Goal: Leave review/rating

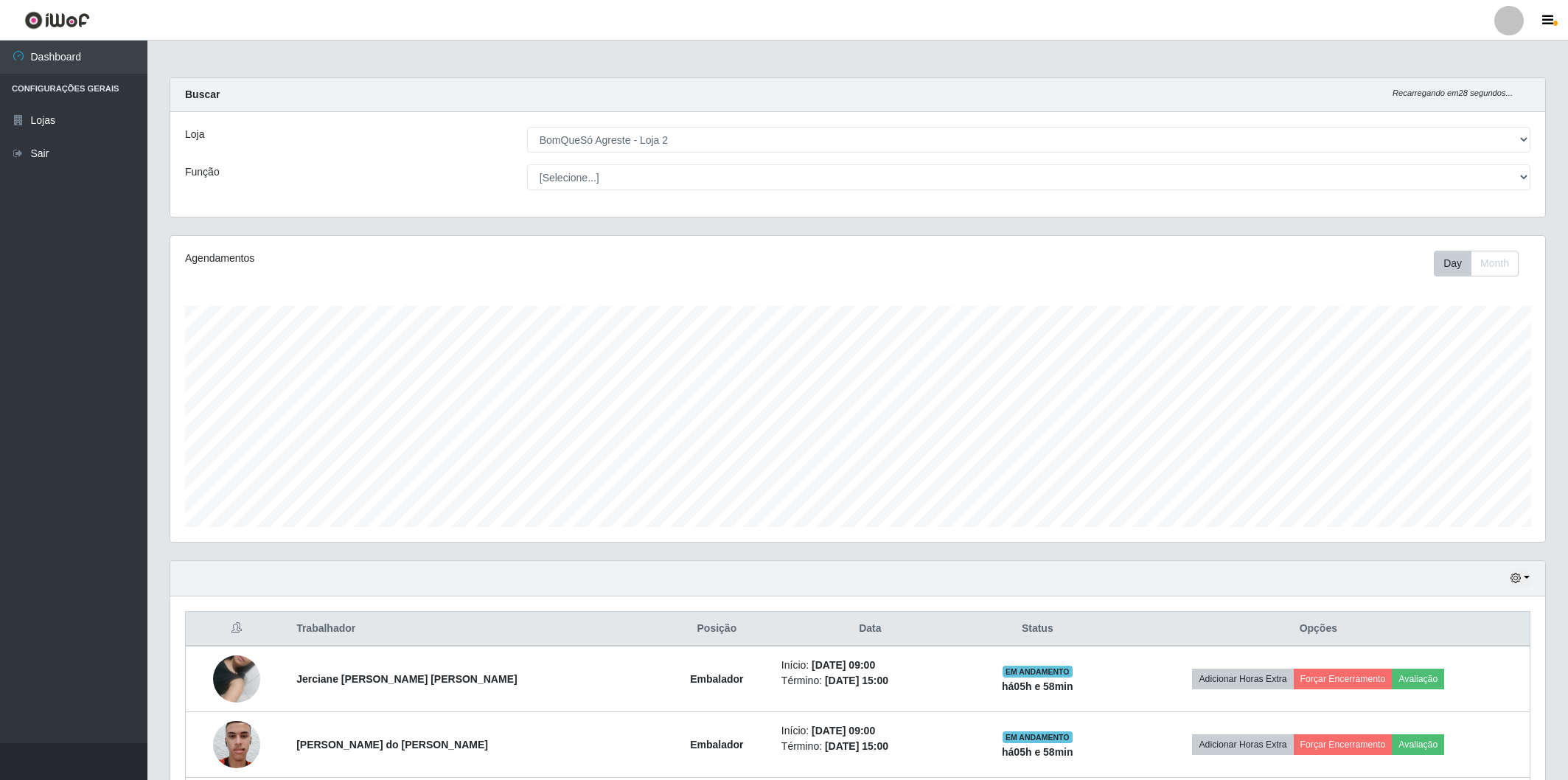
select select "214"
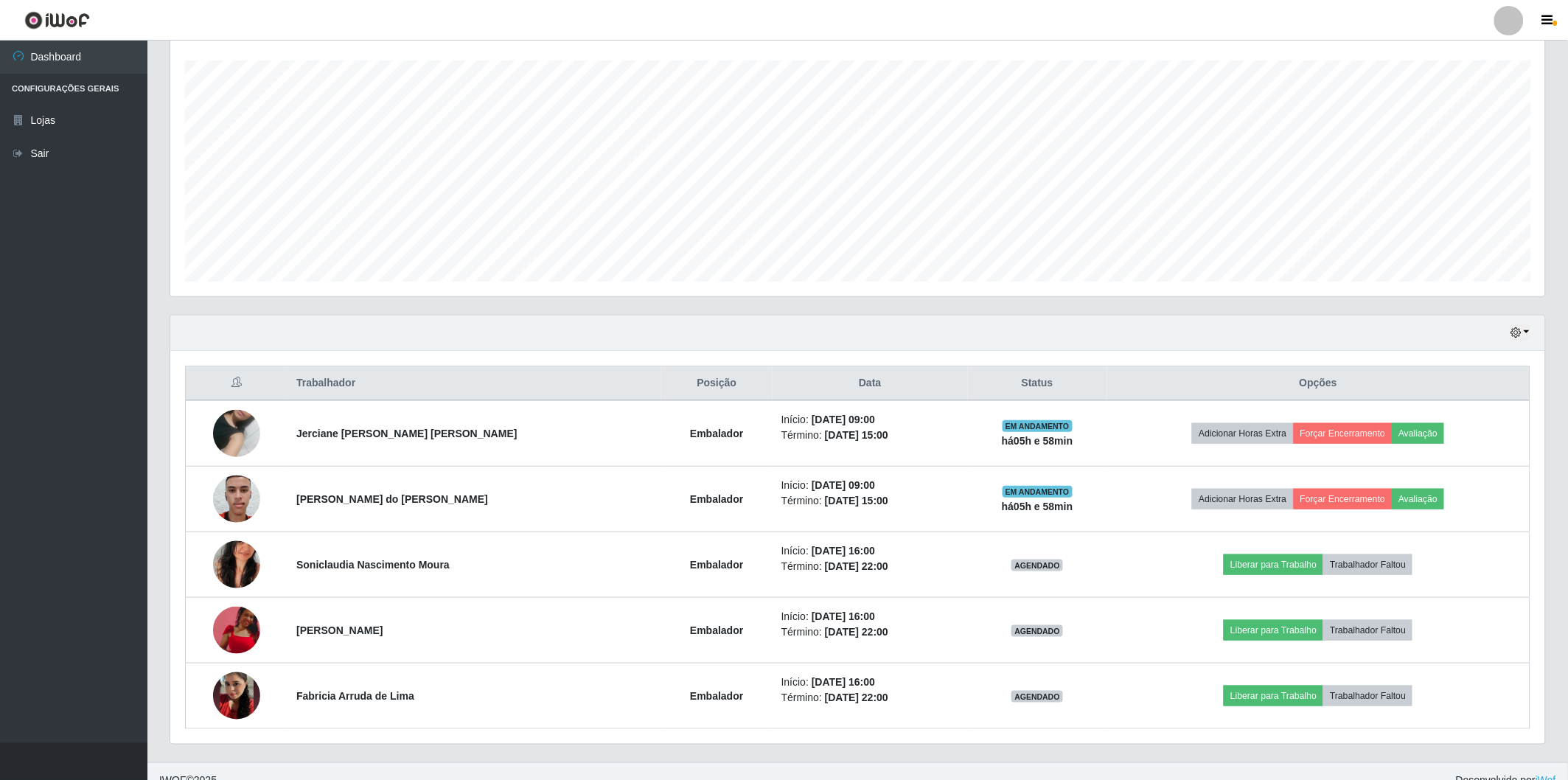
scroll to position [305, 1375]
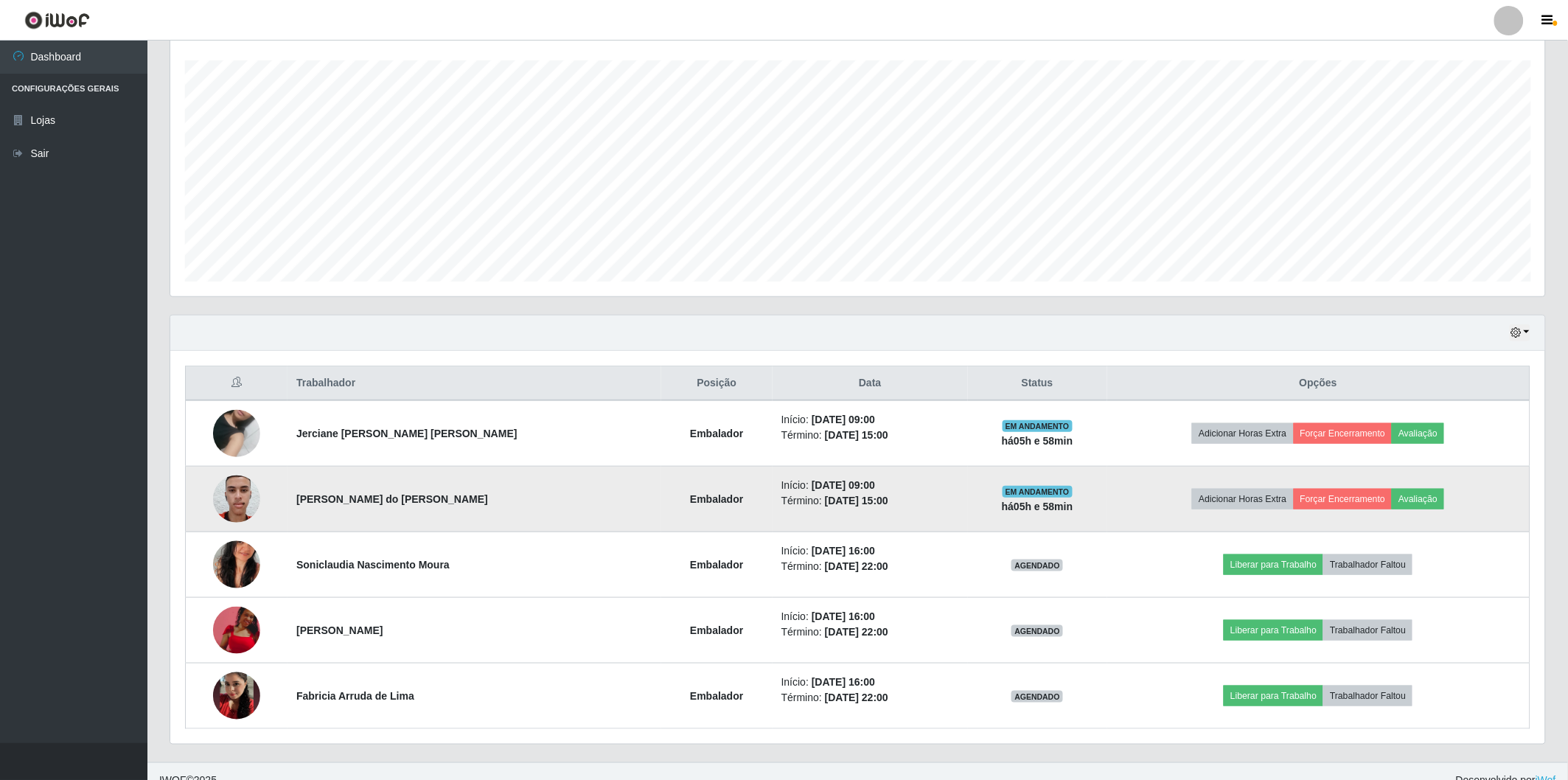
click at [224, 502] on img at bounding box center [237, 499] width 47 height 63
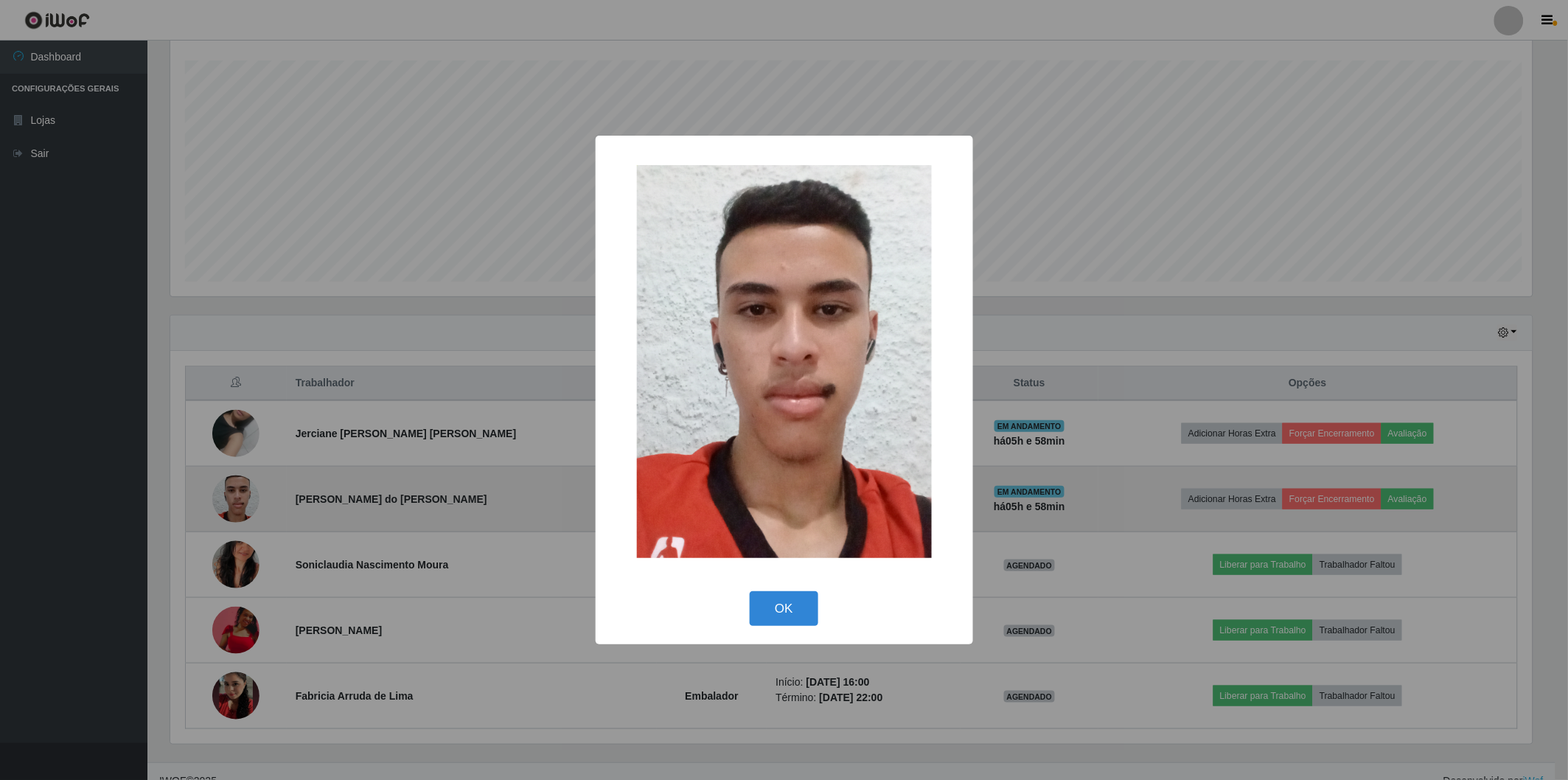
scroll to position [305, 1366]
click at [224, 502] on div "× OK Cancel" at bounding box center [786, 390] width 1573 height 780
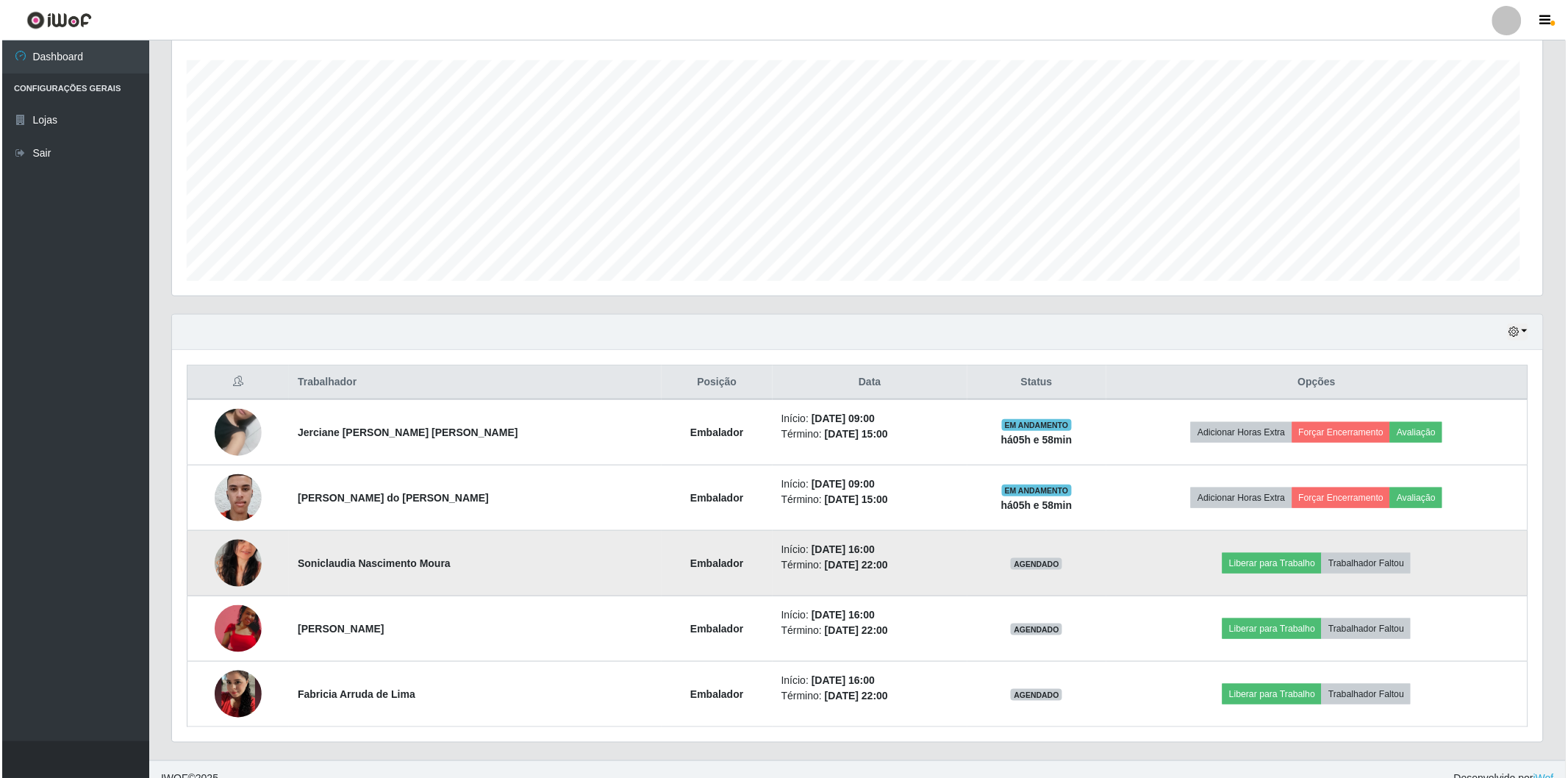
scroll to position [304, 1371]
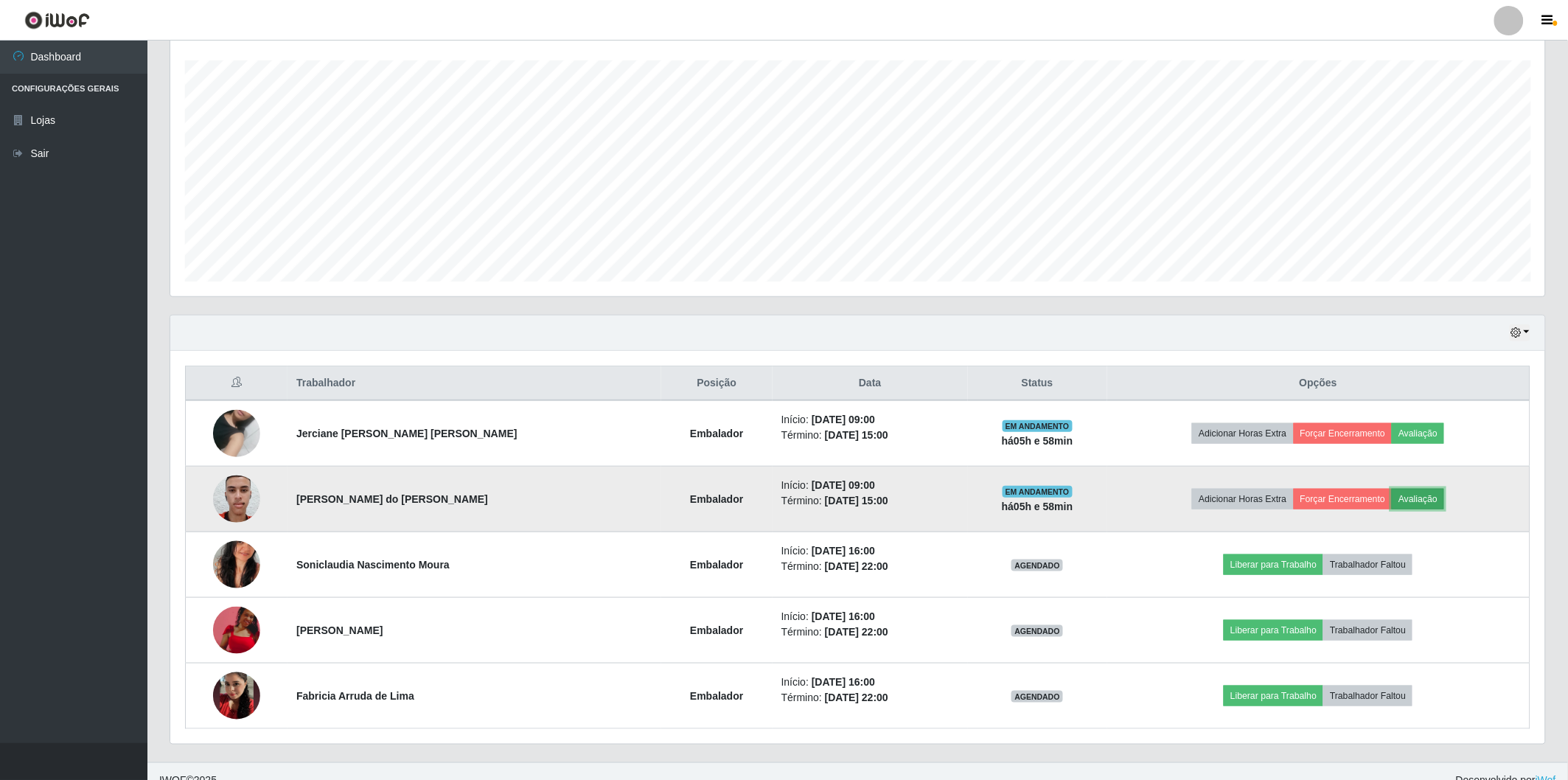
click at [1412, 497] on button "Avaliação" at bounding box center [1418, 499] width 52 height 21
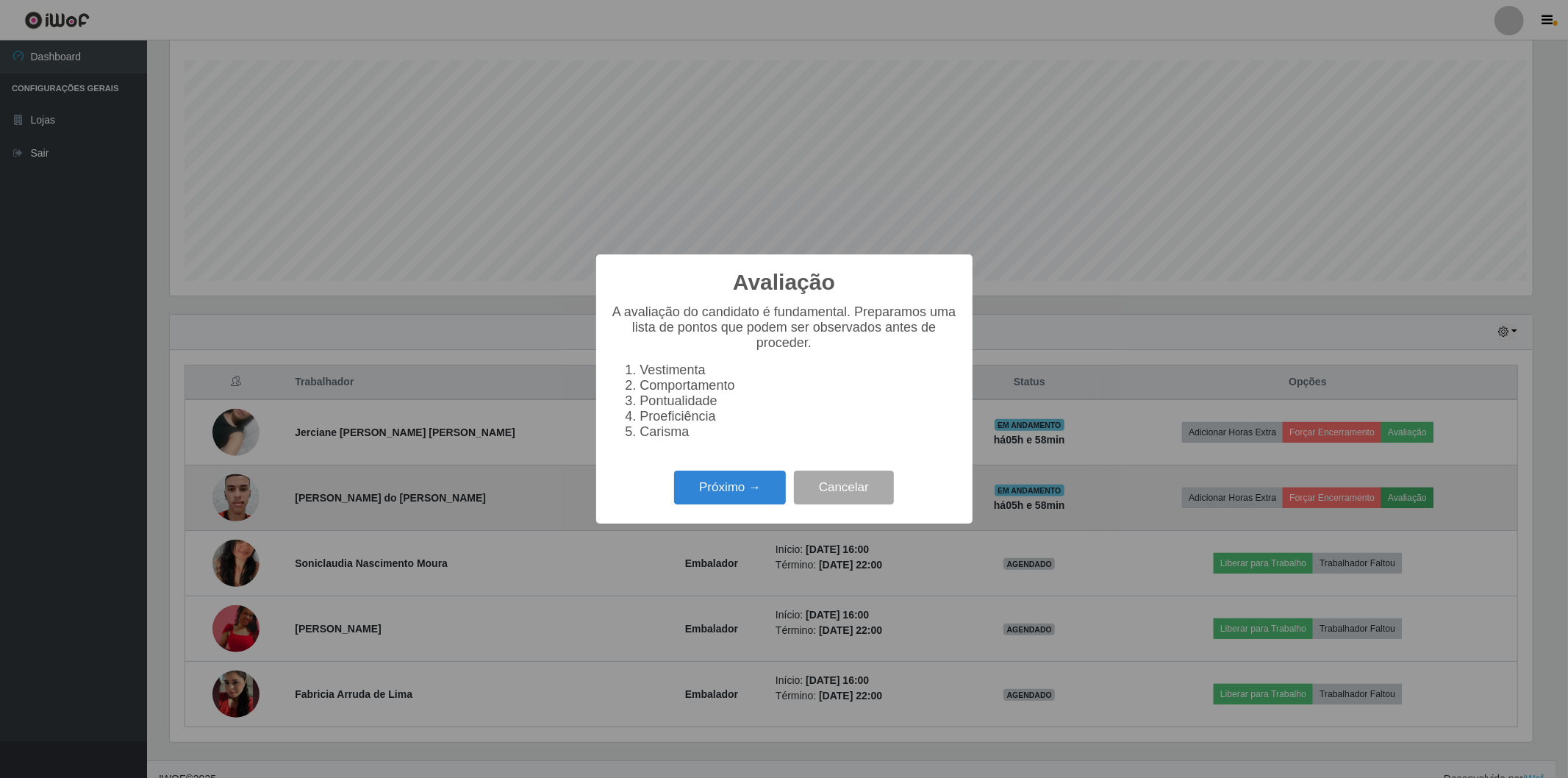
scroll to position [304, 1362]
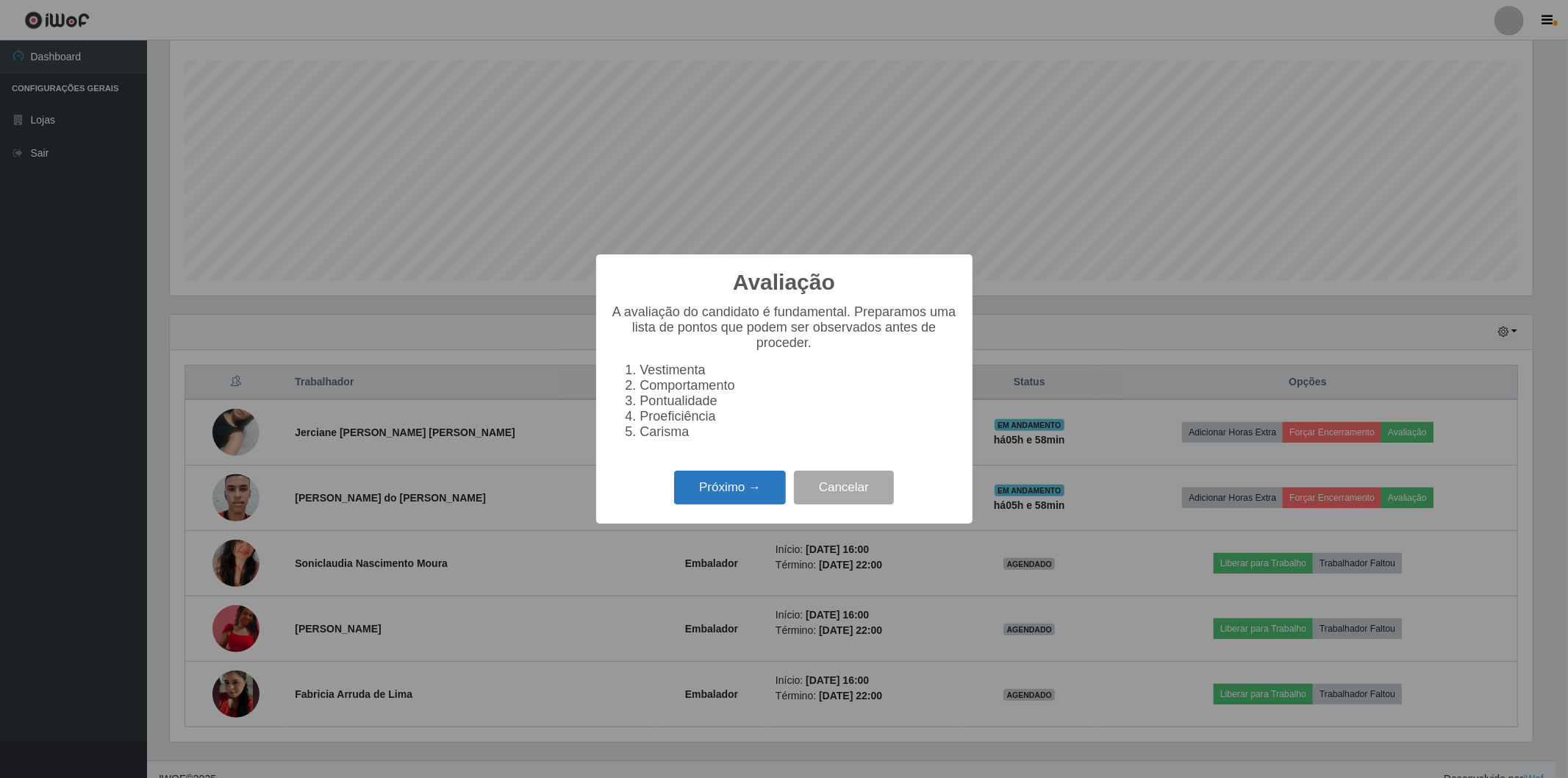
click at [735, 488] on button "Próximo →" at bounding box center [729, 488] width 111 height 35
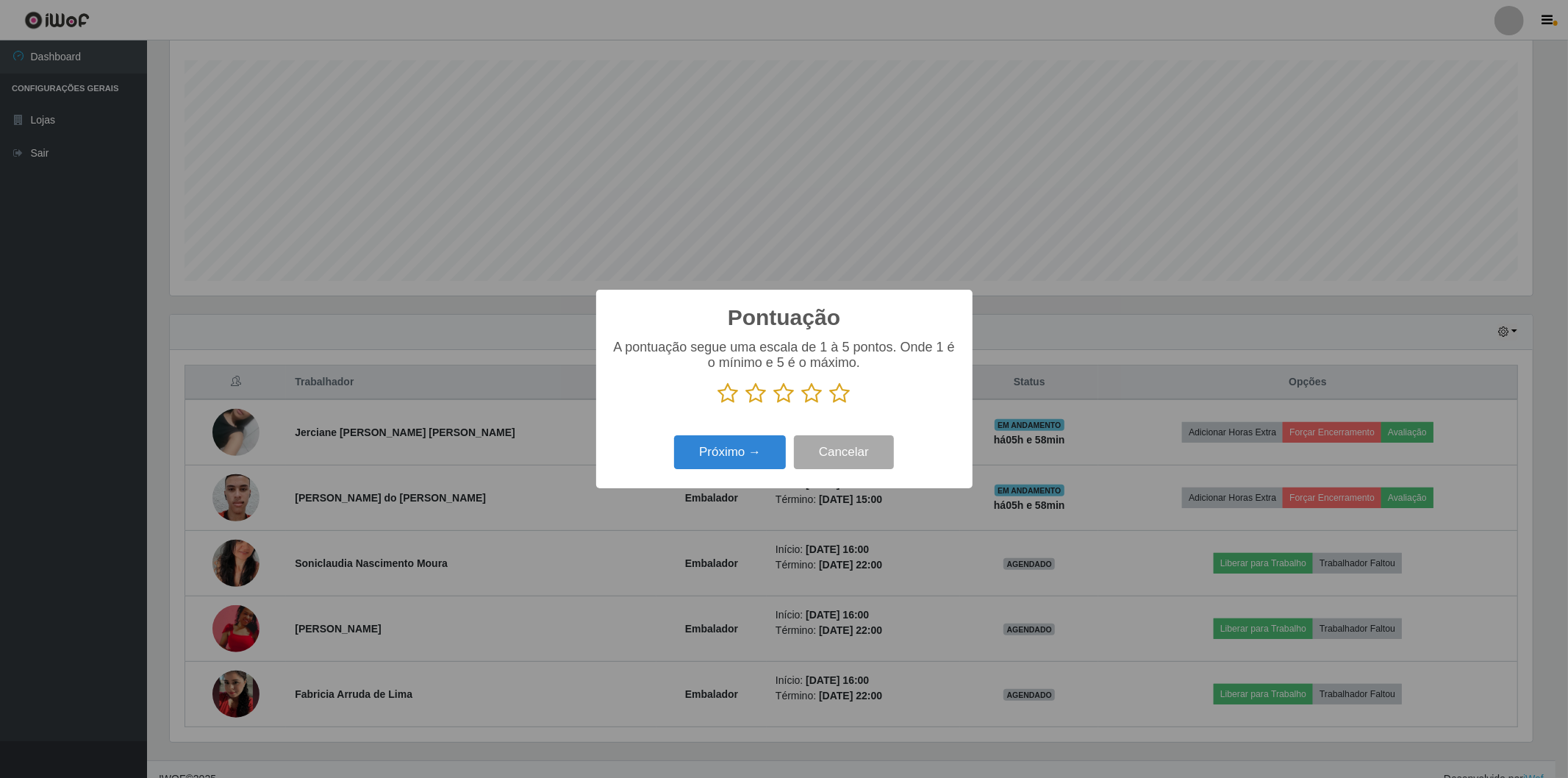
click at [845, 390] on icon at bounding box center [840, 393] width 21 height 22
click at [830, 404] on input "radio" at bounding box center [830, 404] width 0 height 0
click at [732, 454] on button "Próximo →" at bounding box center [729, 453] width 111 height 35
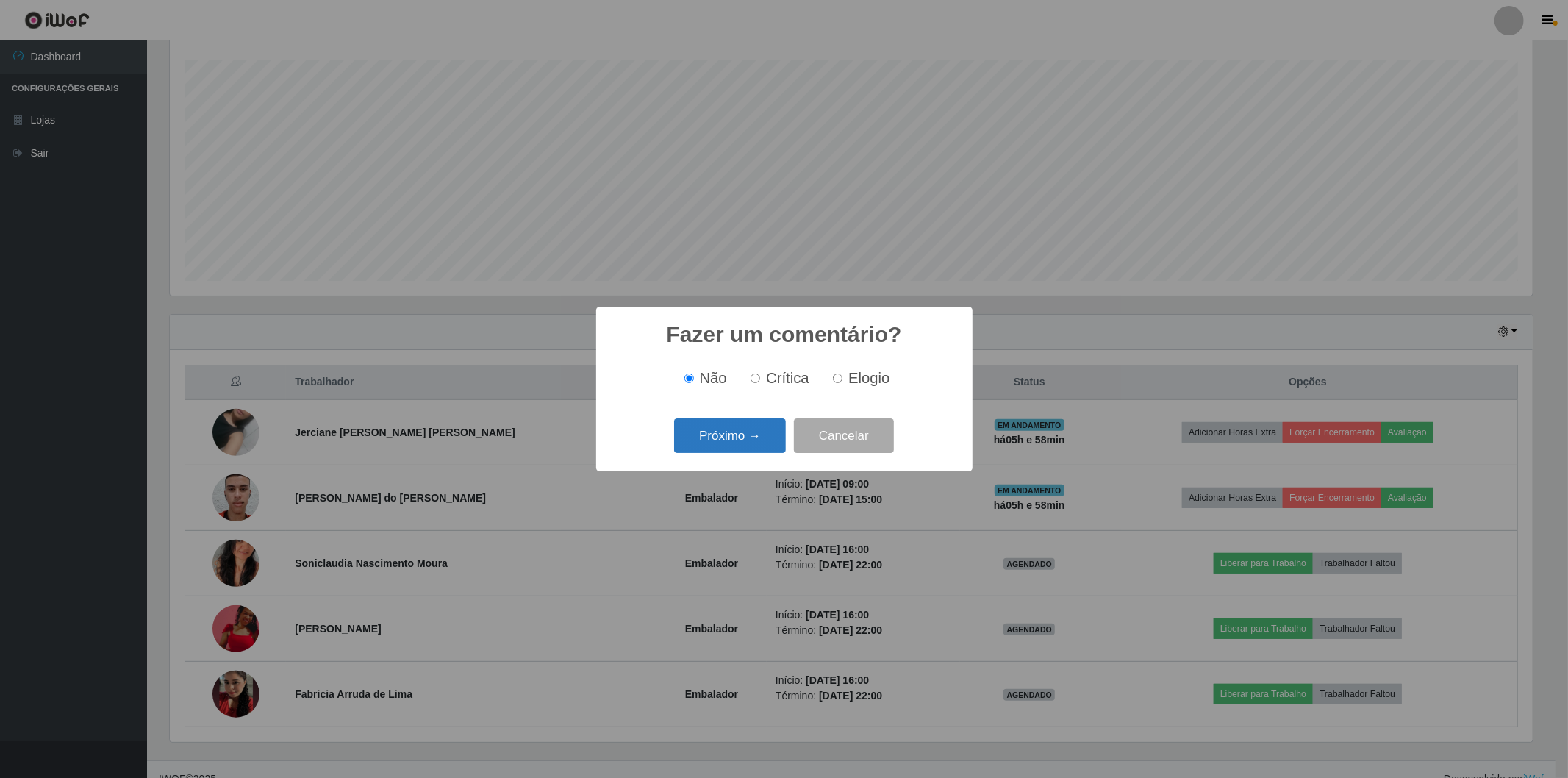
click at [728, 442] on button "Próximo →" at bounding box center [729, 436] width 111 height 35
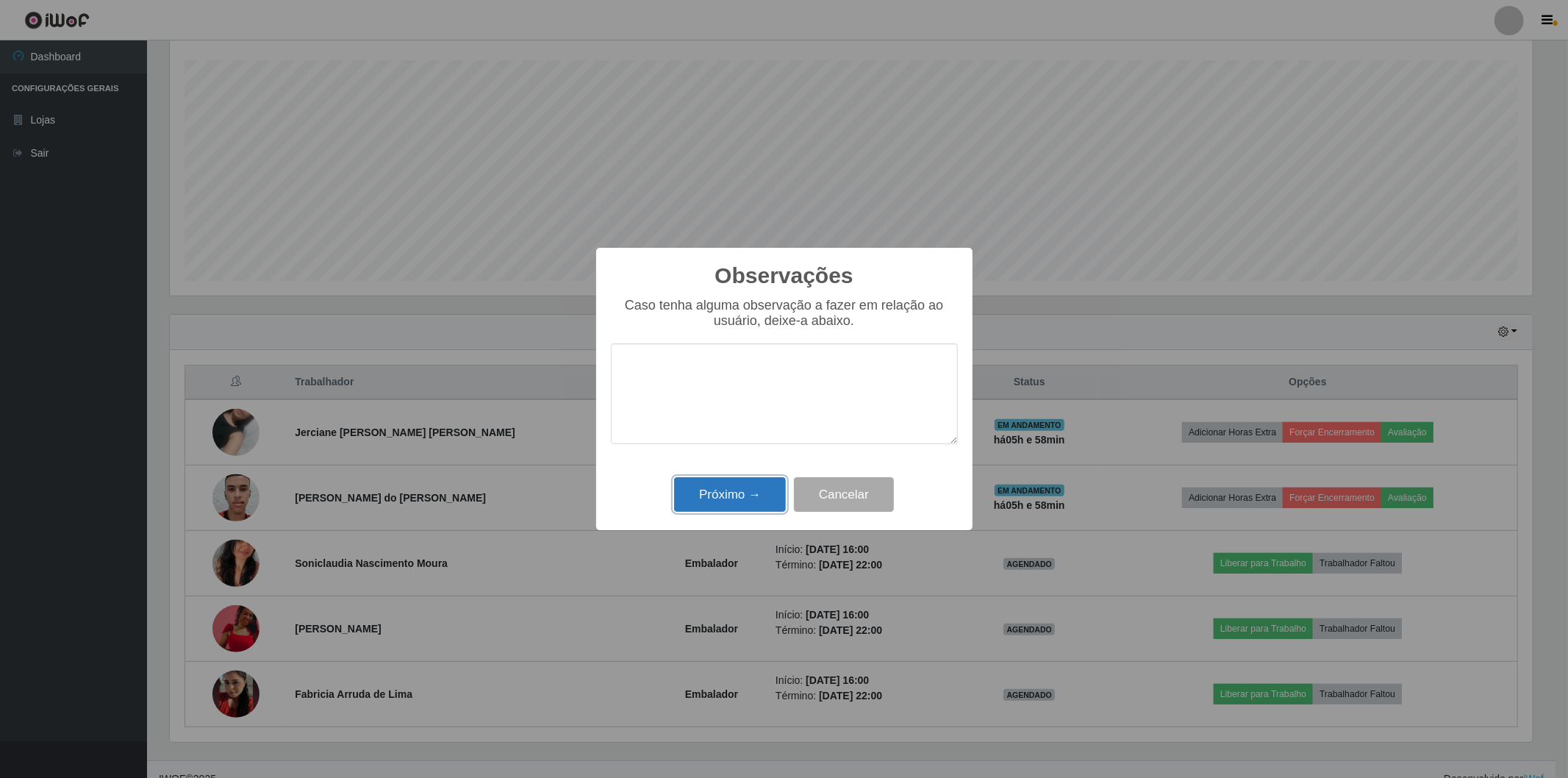
click at [730, 503] on button "Próximo →" at bounding box center [729, 494] width 111 height 35
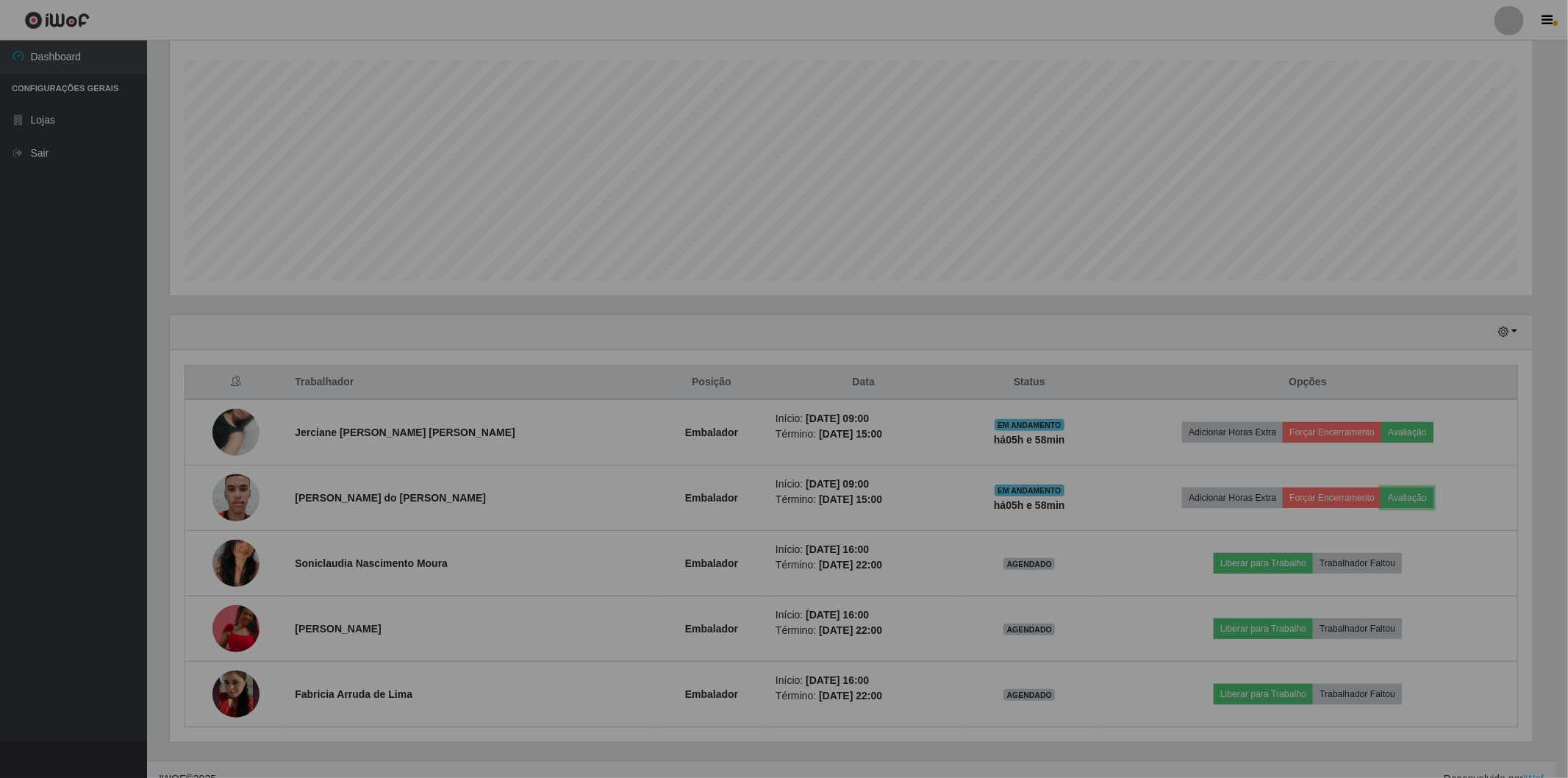
scroll to position [304, 1371]
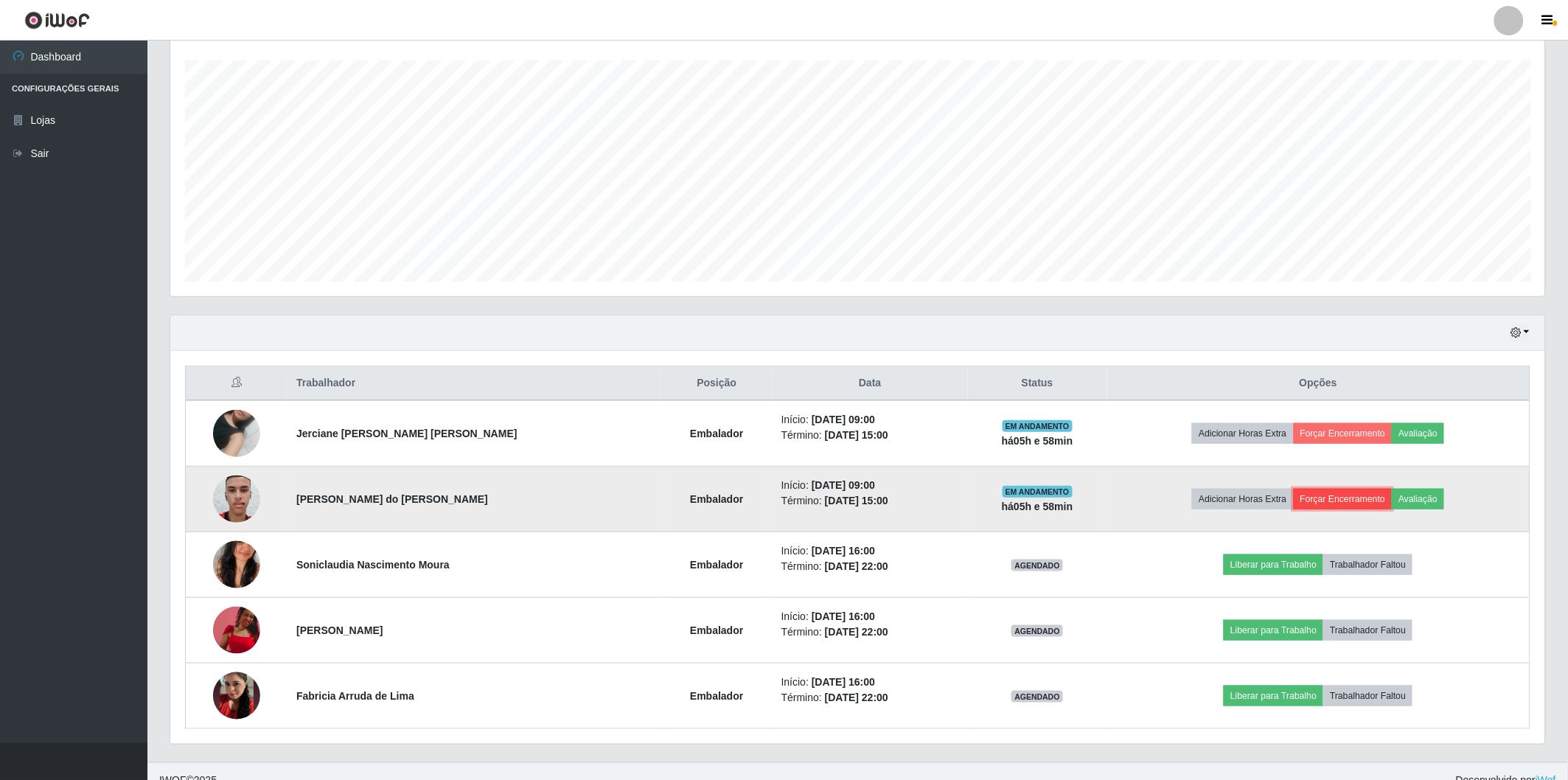
click at [1332, 502] on button "Forçar Encerramento" at bounding box center [1343, 499] width 98 height 21
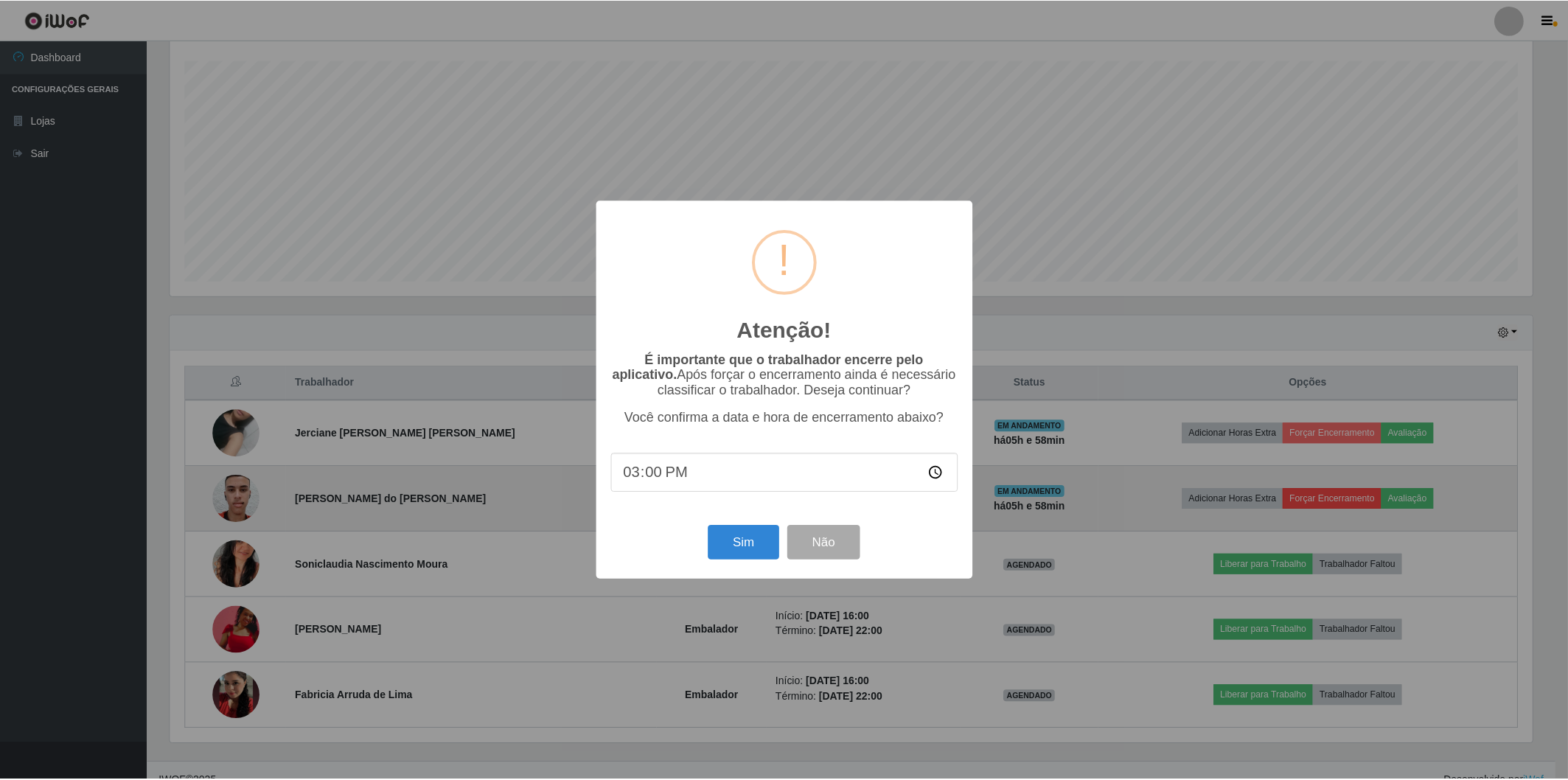
scroll to position [305, 1366]
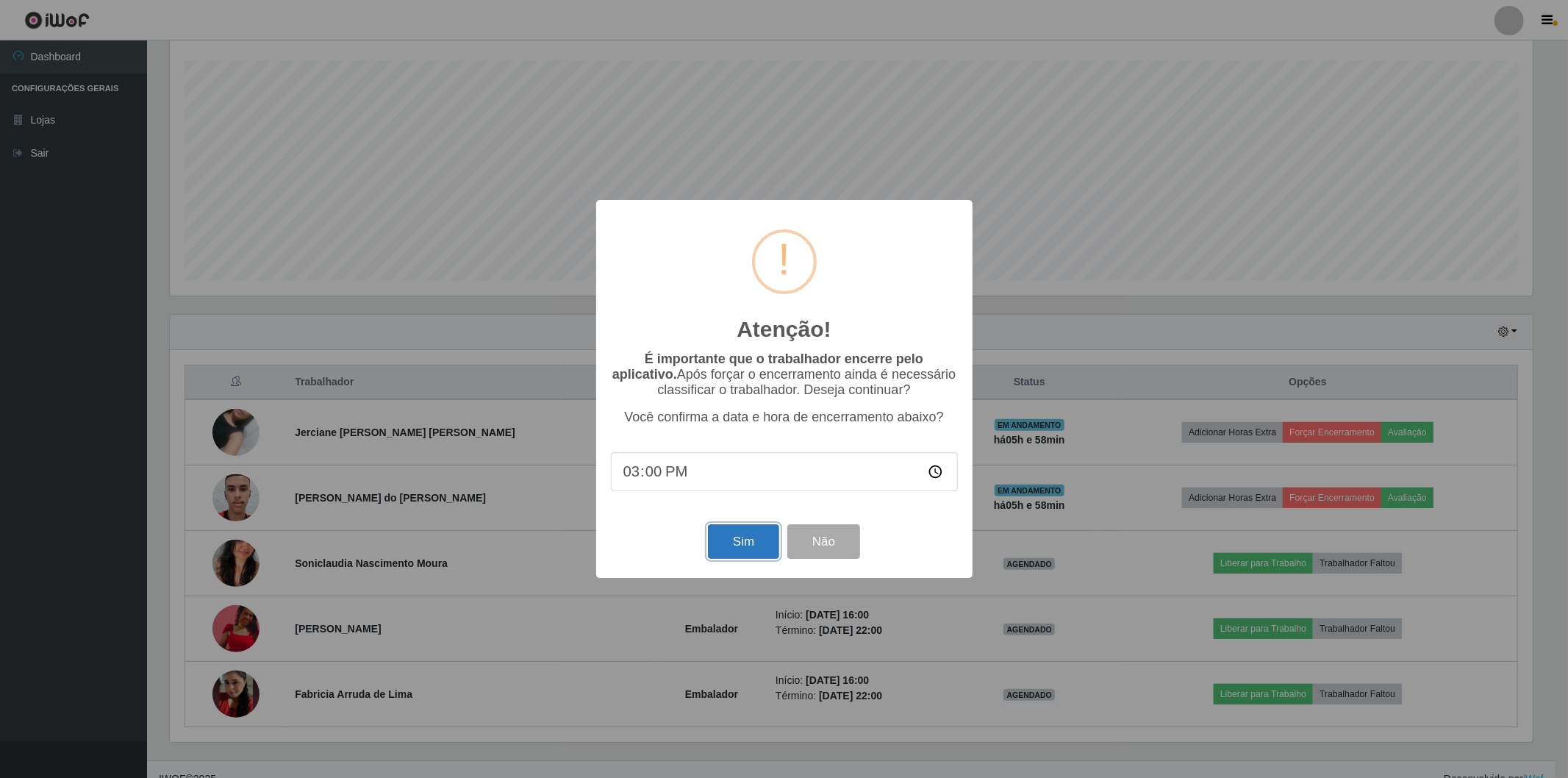
click at [727, 550] on button "Sim" at bounding box center [743, 541] width 71 height 35
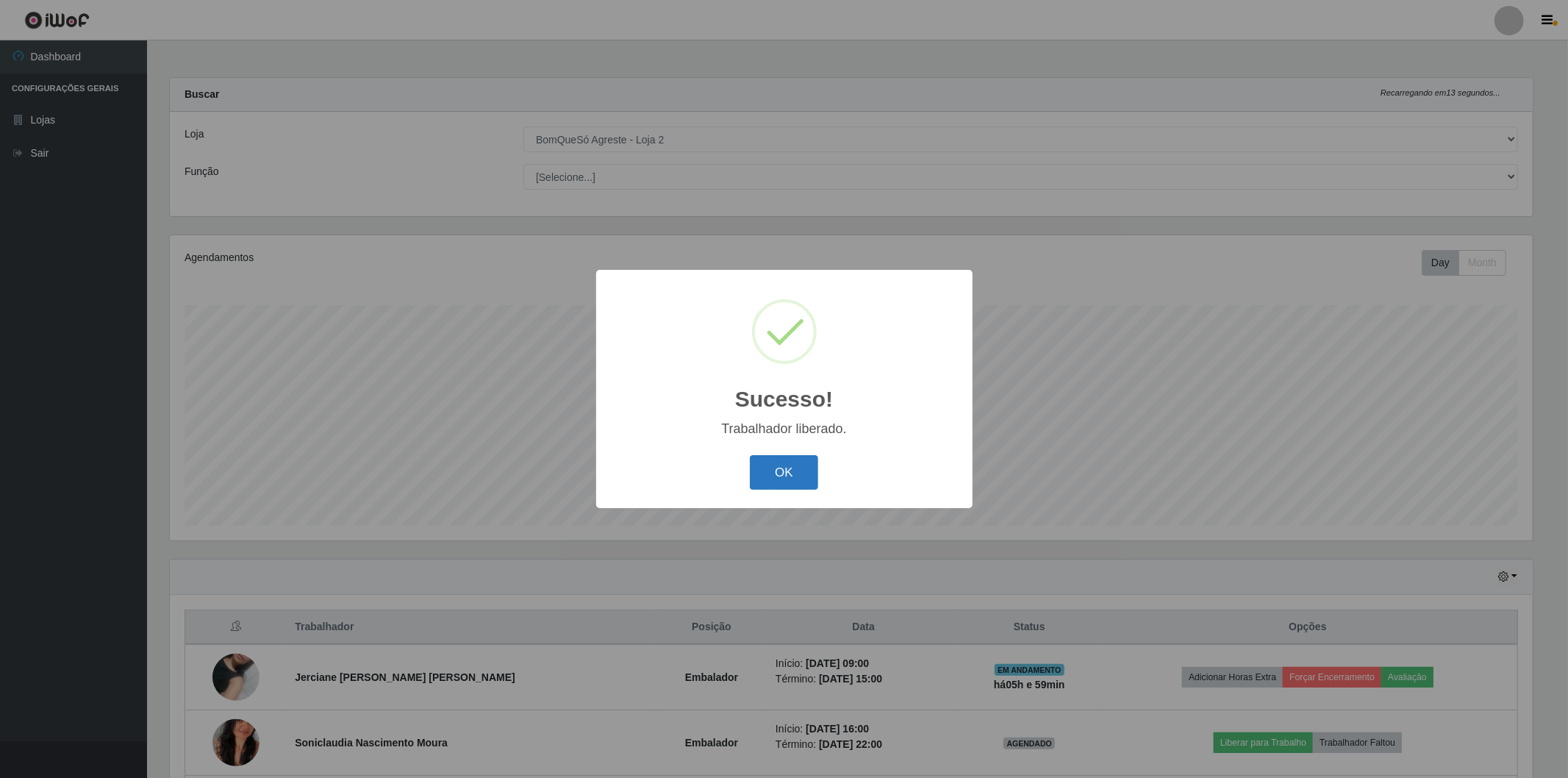
click at [784, 459] on button "OK" at bounding box center [784, 473] width 68 height 35
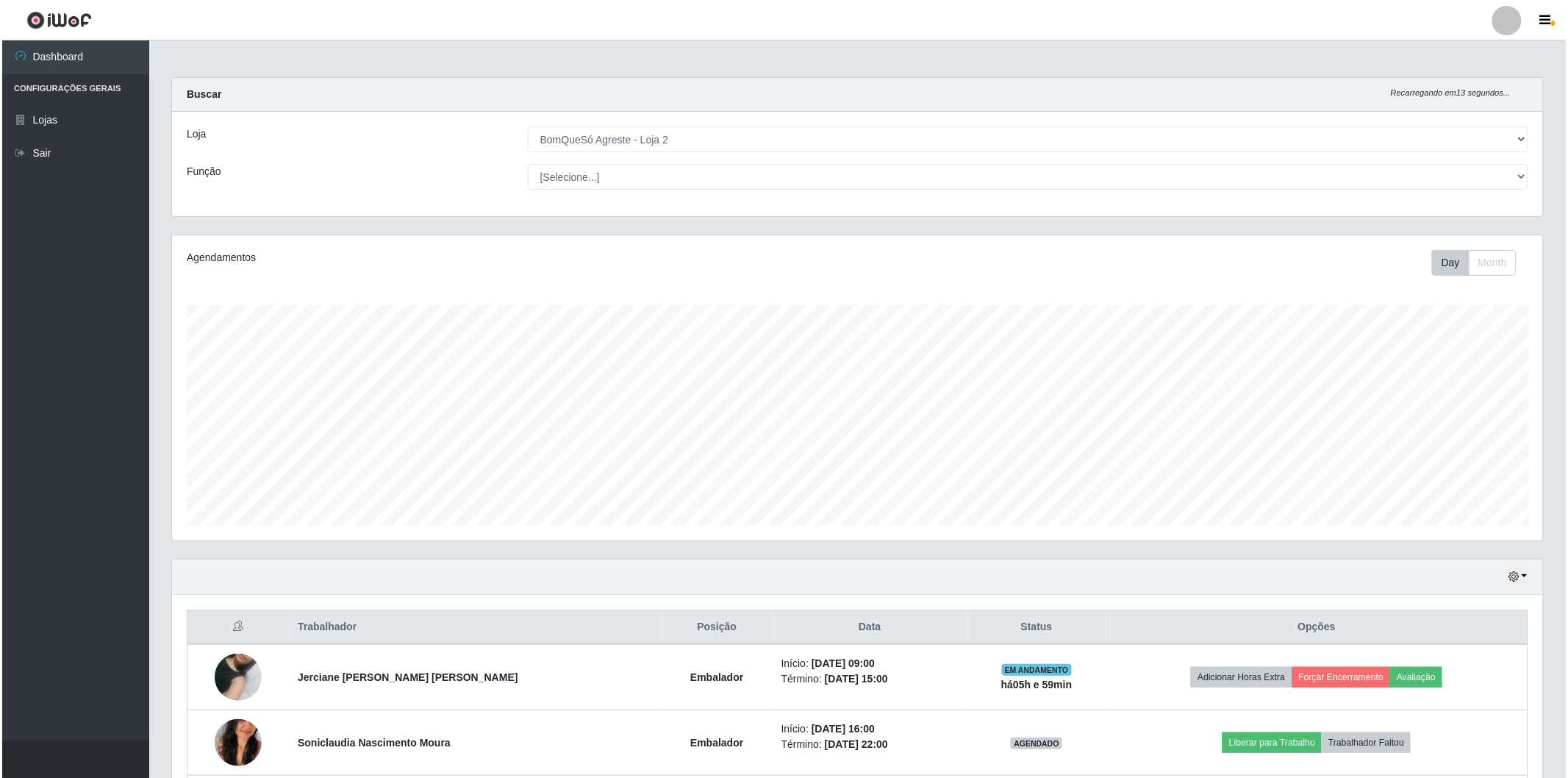
scroll to position [163, 0]
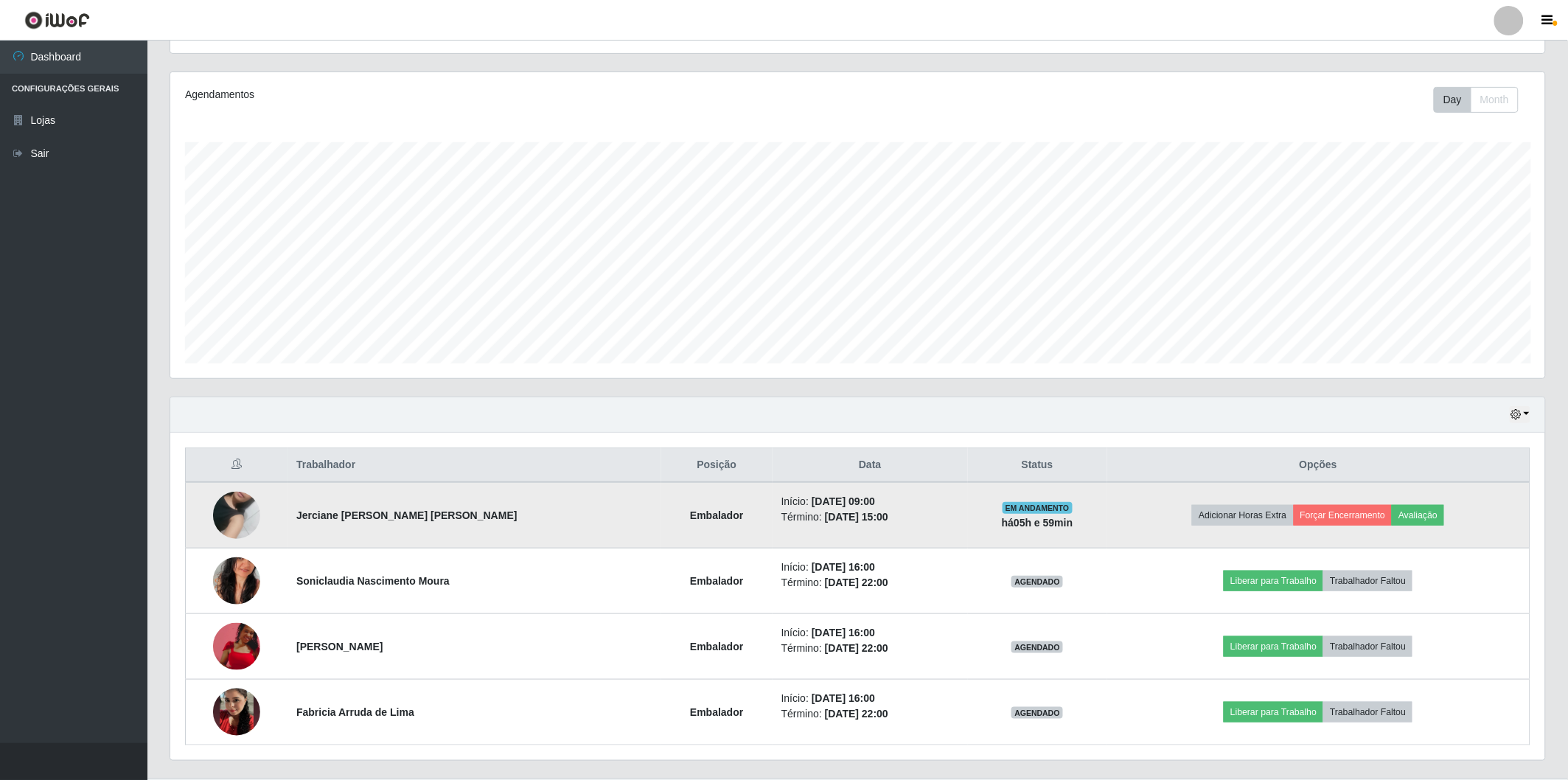
click at [245, 514] on img at bounding box center [237, 515] width 47 height 84
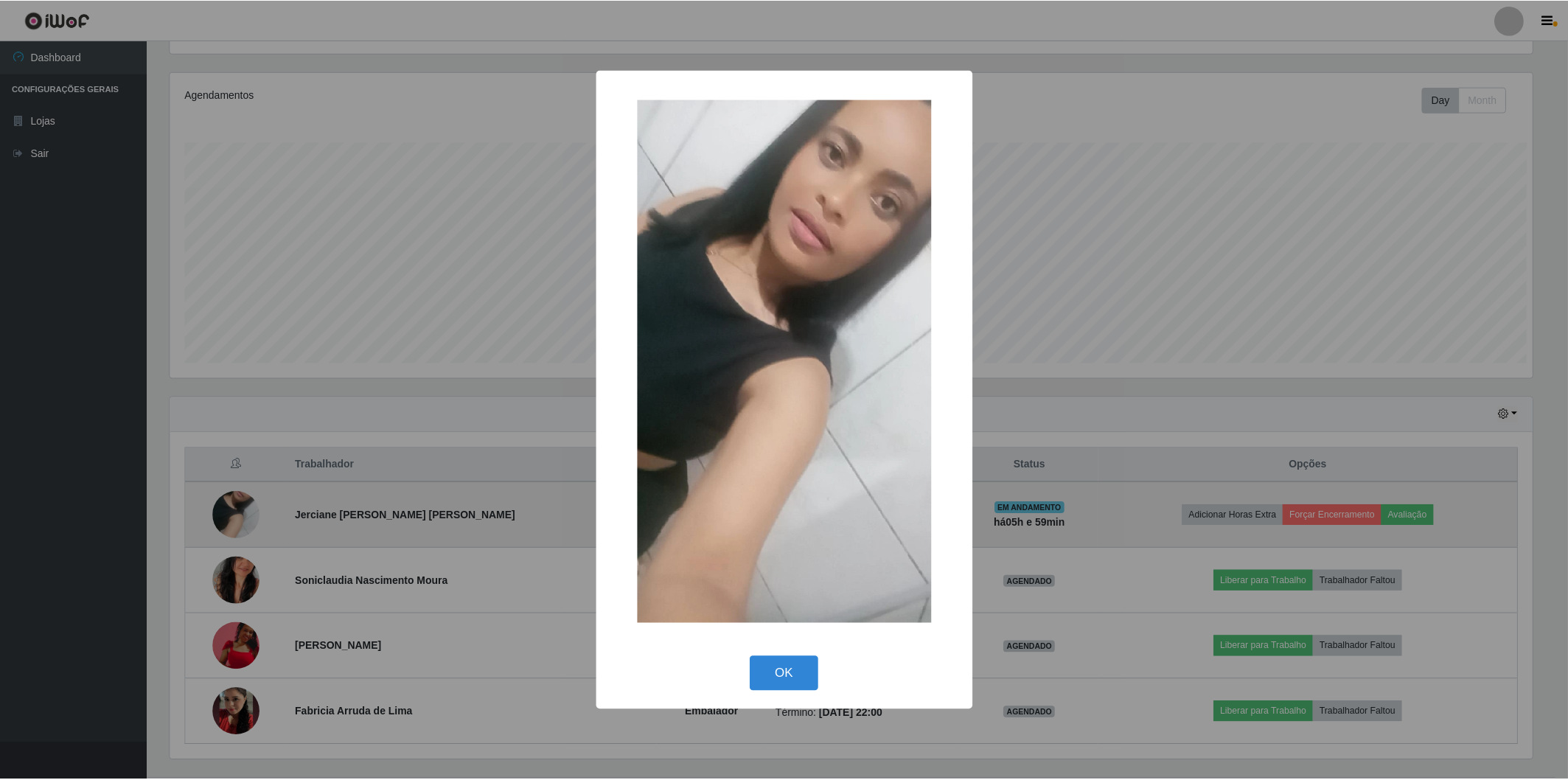
scroll to position [305, 1366]
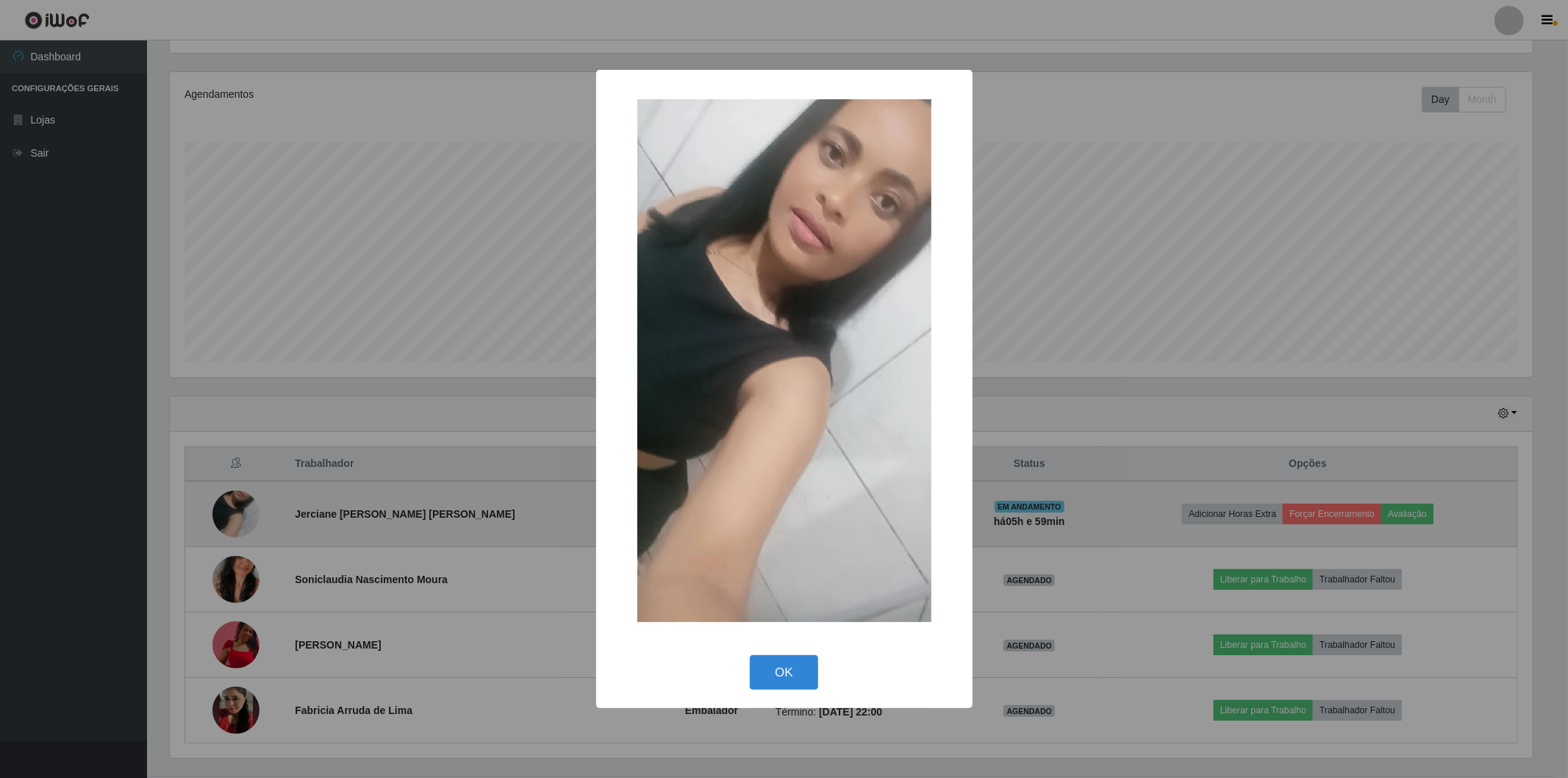
click at [244, 513] on div "× OK Cancel" at bounding box center [784, 389] width 1568 height 778
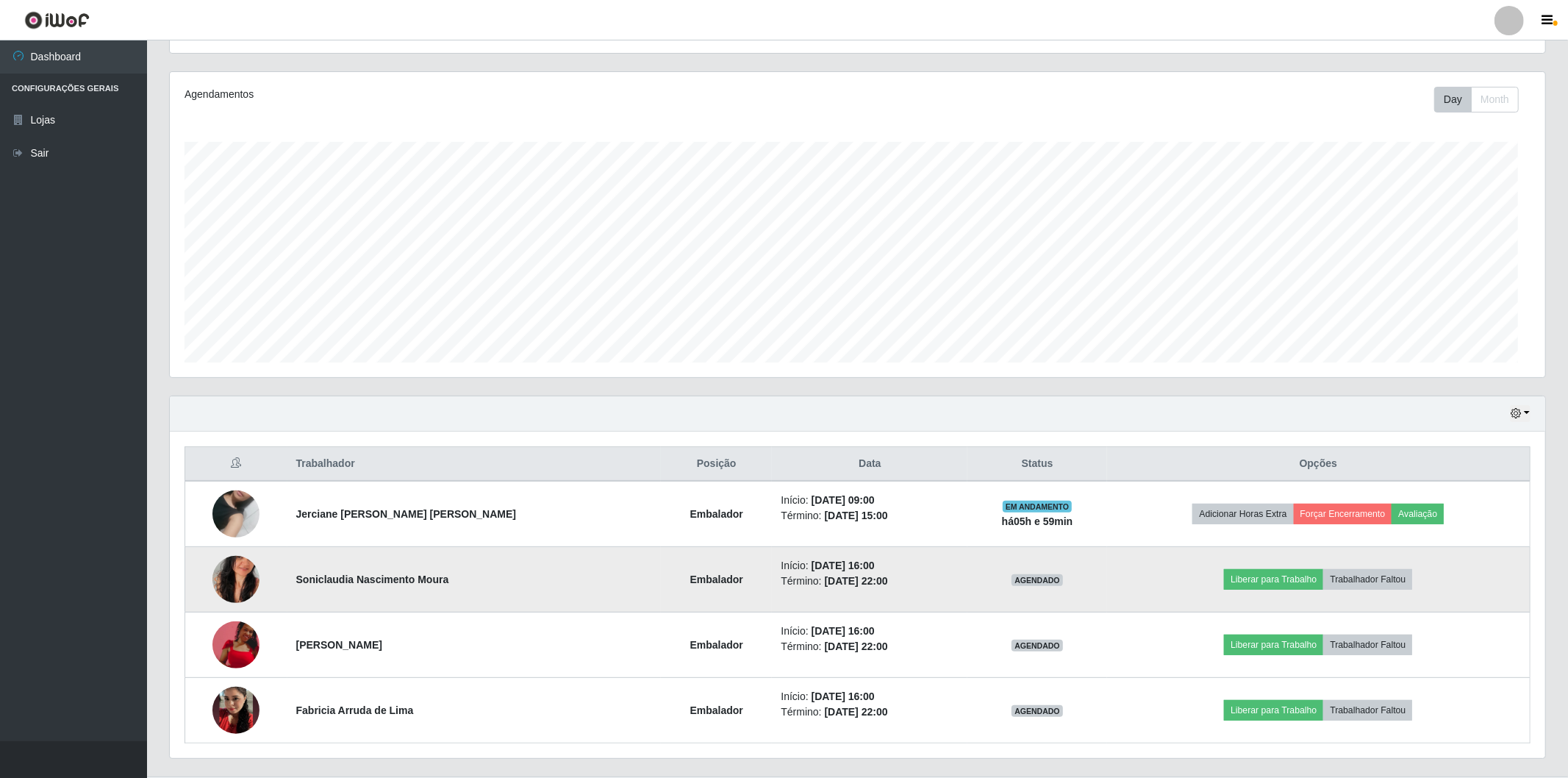
scroll to position [304, 1371]
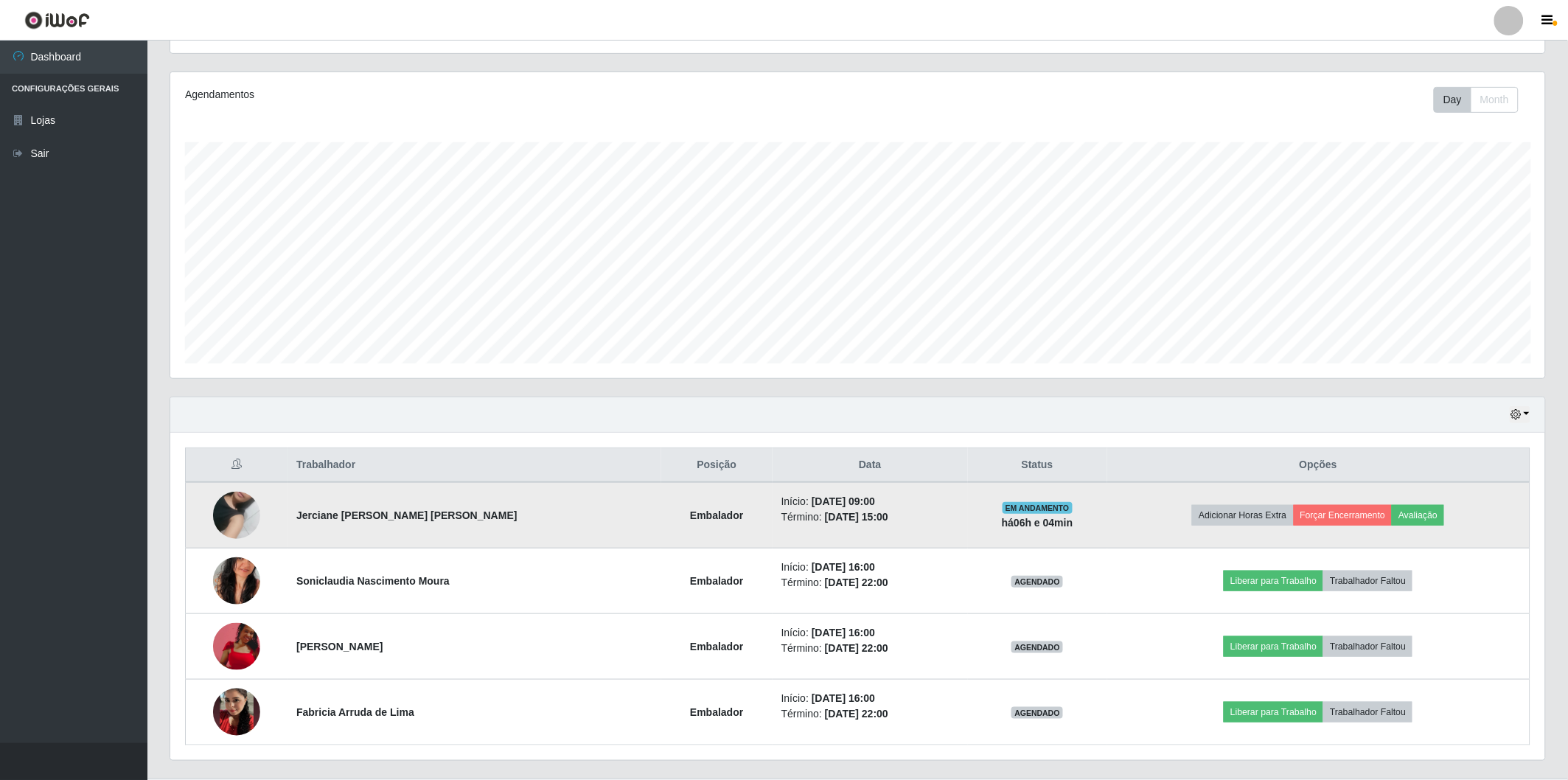
click at [217, 522] on img at bounding box center [237, 515] width 47 height 84
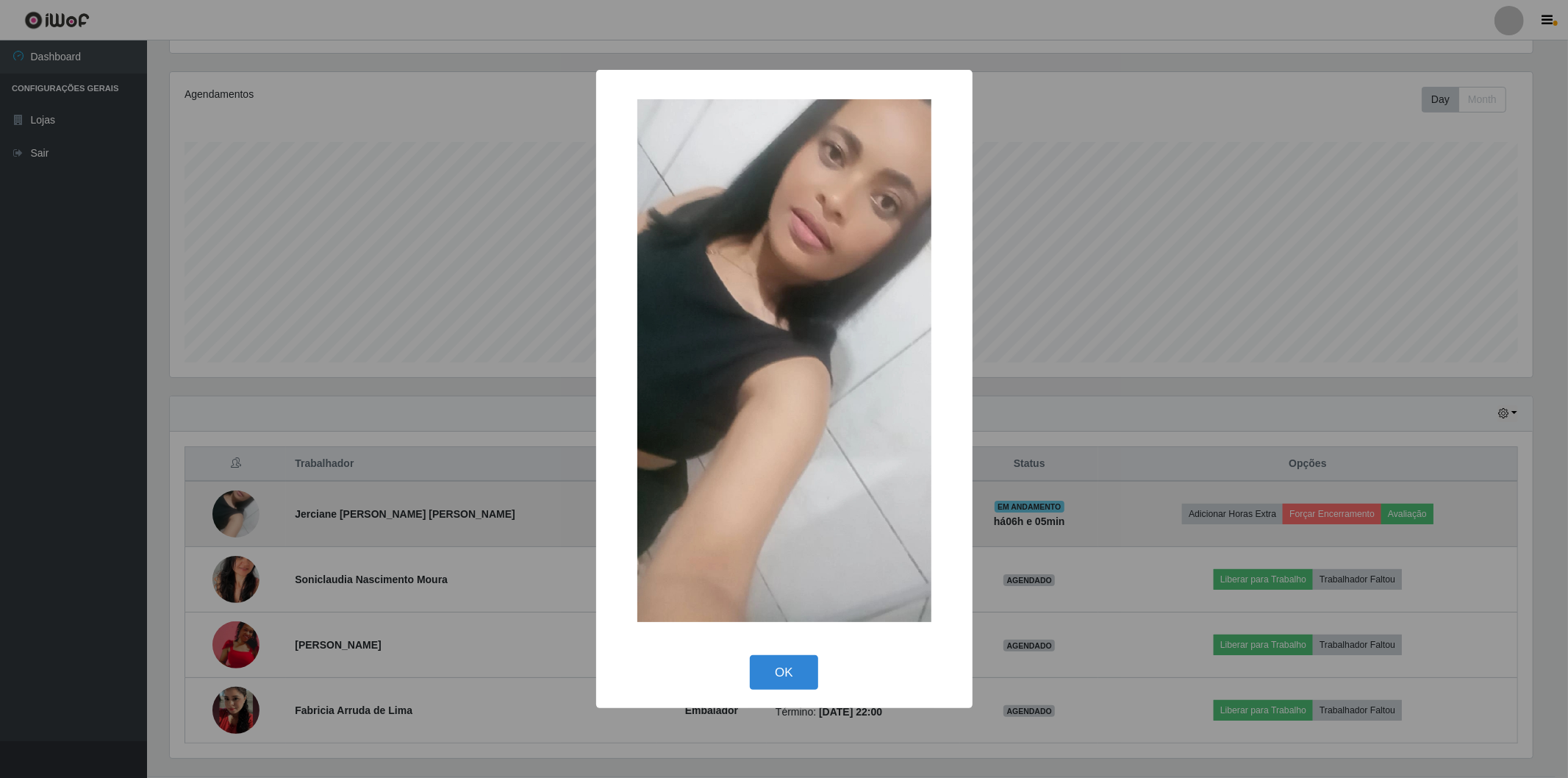
click at [216, 521] on div "× OK Cancel" at bounding box center [784, 389] width 1568 height 778
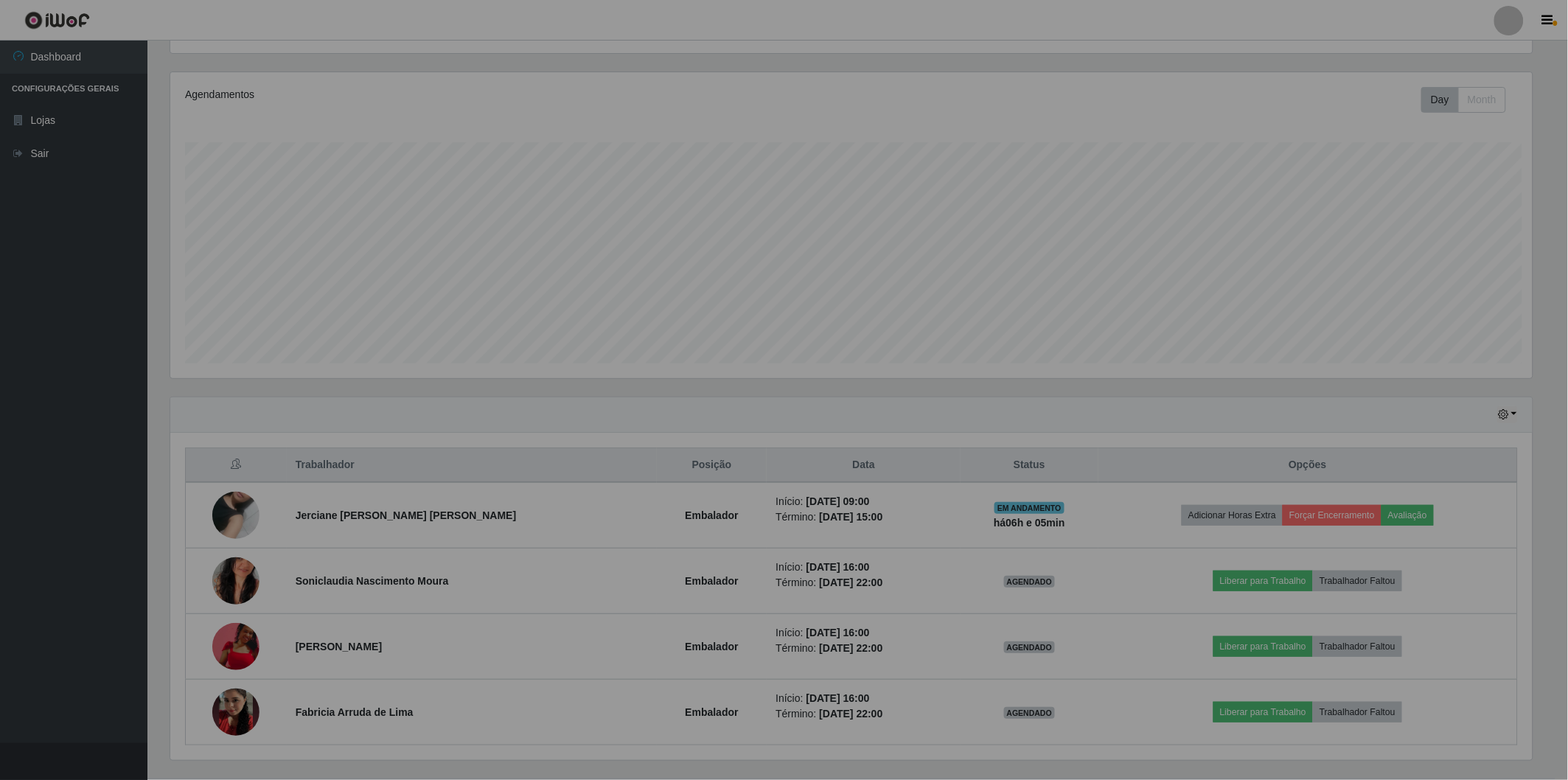
scroll to position [305, 1375]
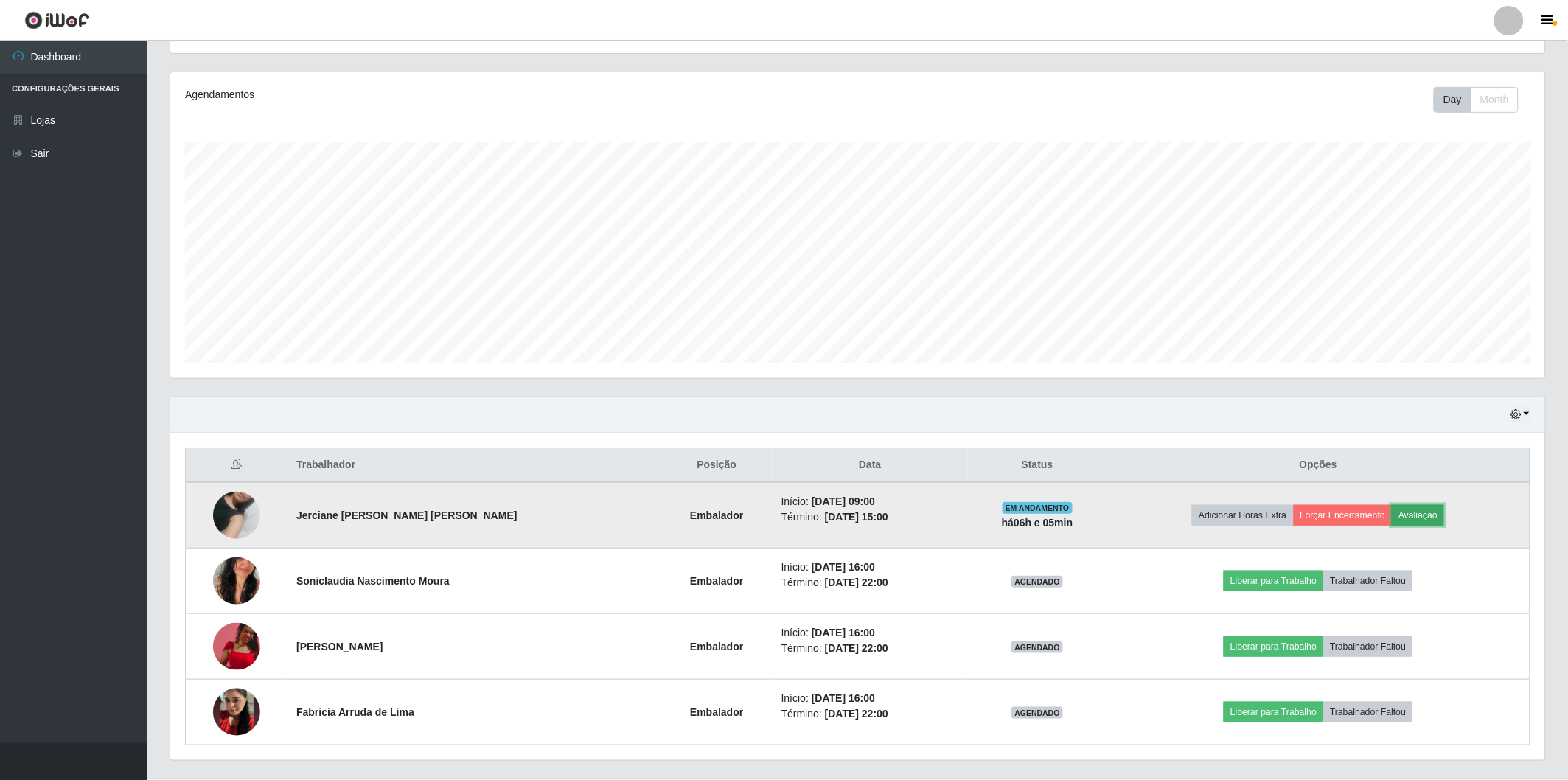
click at [1410, 507] on button "Avaliação" at bounding box center [1418, 514] width 52 height 21
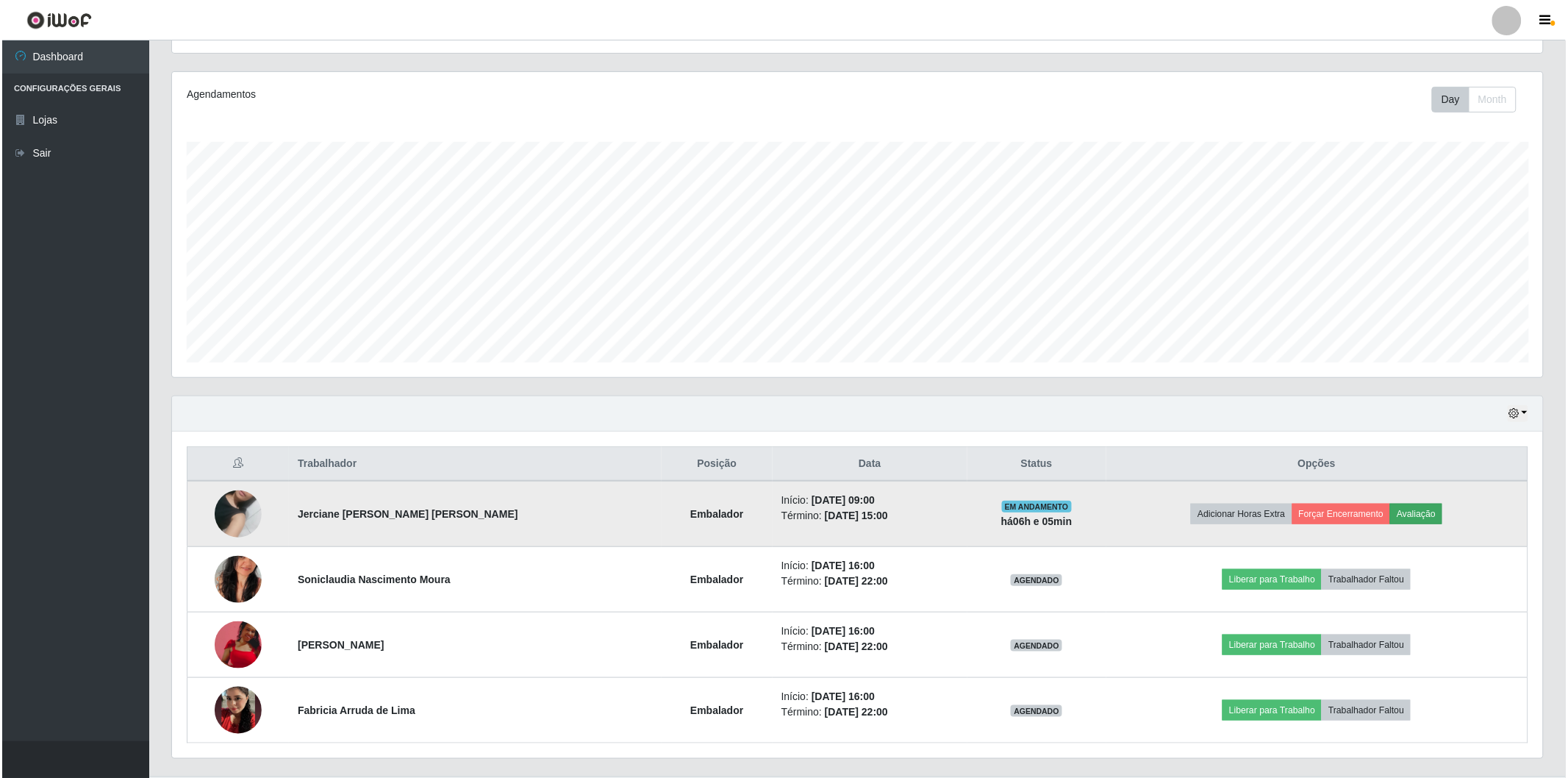
scroll to position [304, 1362]
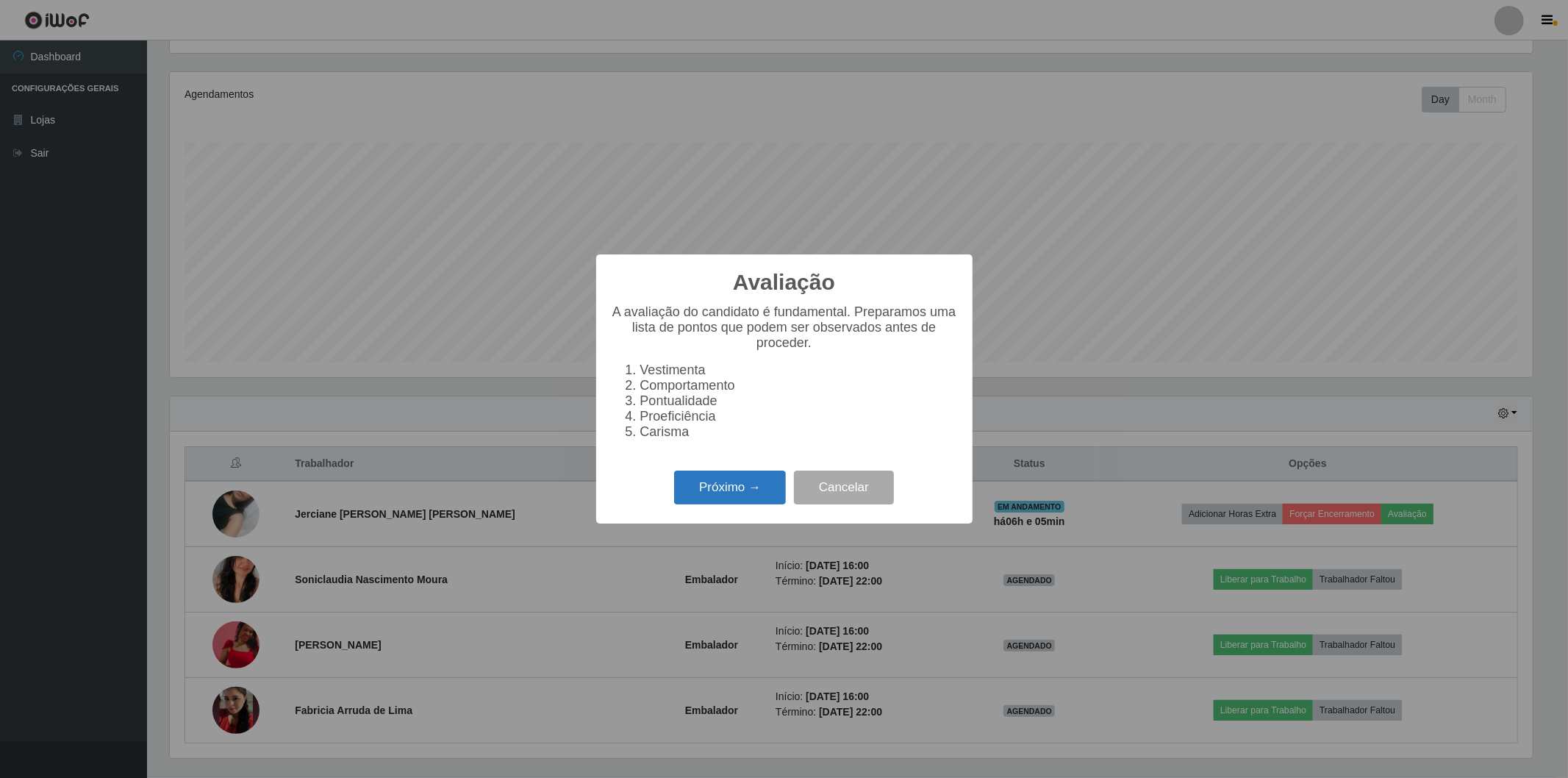
click at [709, 497] on button "Próximo →" at bounding box center [729, 488] width 111 height 35
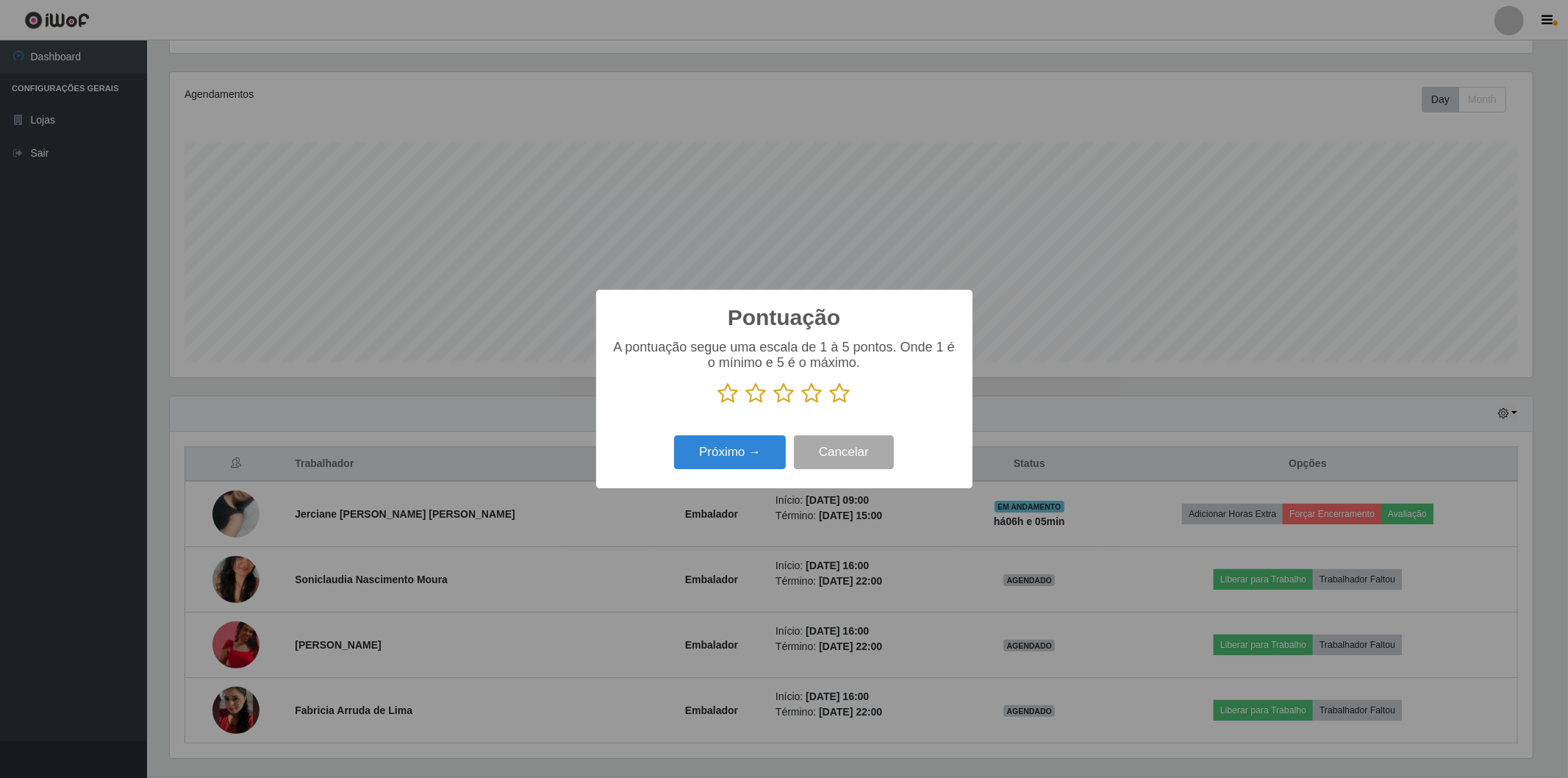
click at [836, 392] on icon at bounding box center [840, 393] width 21 height 22
click at [830, 404] on input "radio" at bounding box center [830, 404] width 0 height 0
click at [726, 456] on button "Próximo →" at bounding box center [729, 453] width 111 height 35
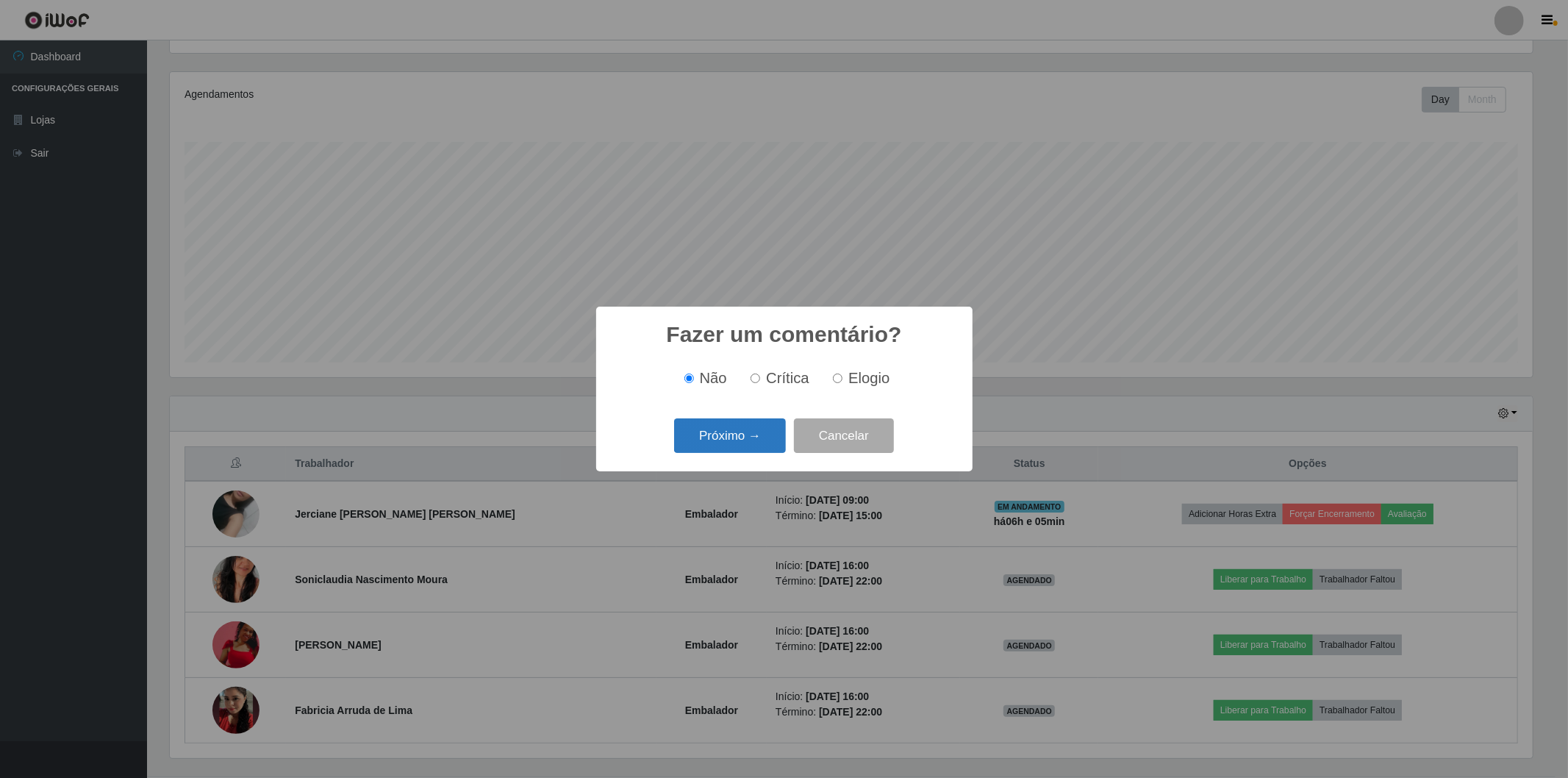
click at [732, 435] on button "Próximo →" at bounding box center [729, 436] width 111 height 35
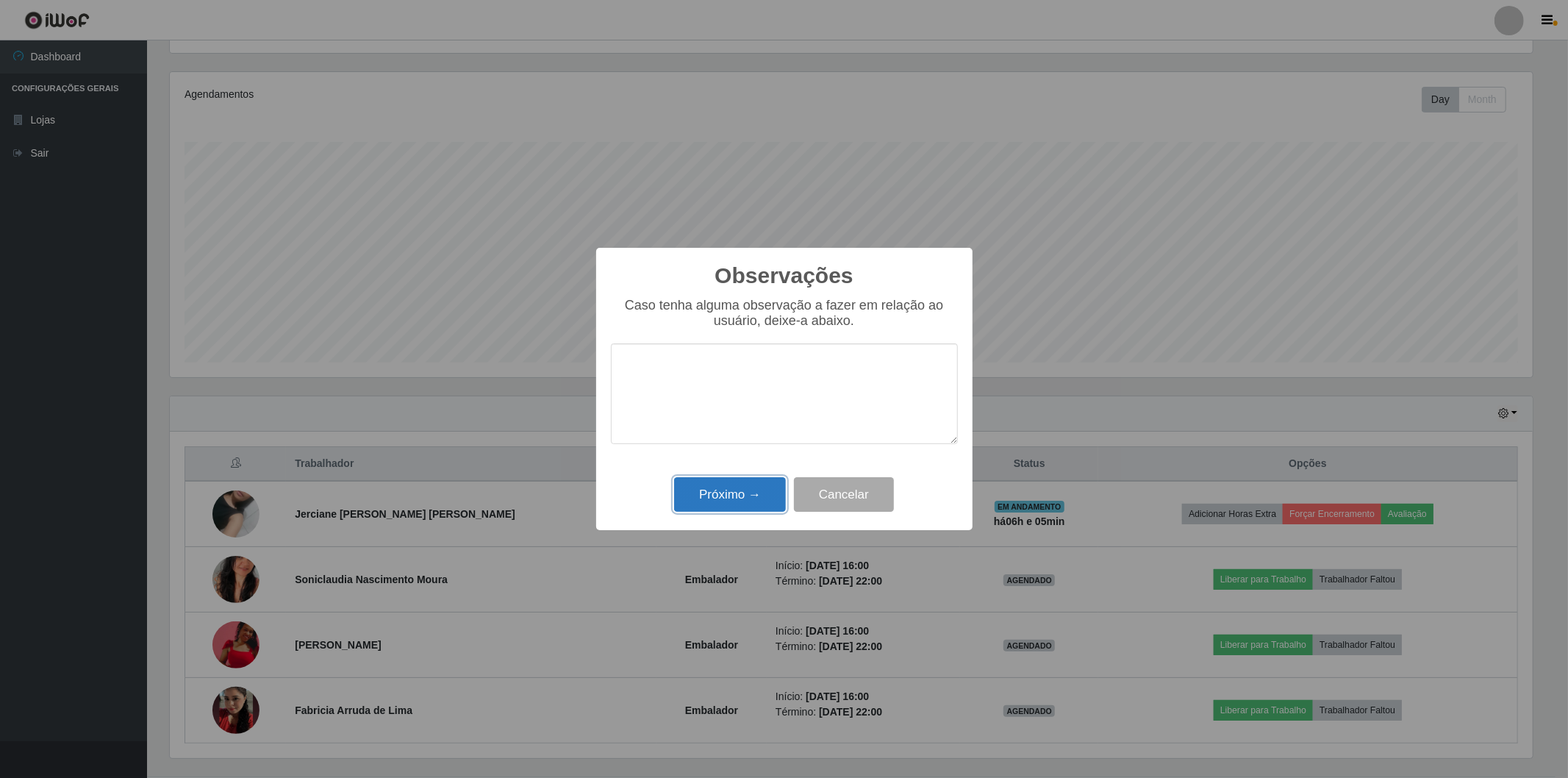
click at [732, 501] on button "Próximo →" at bounding box center [729, 494] width 111 height 35
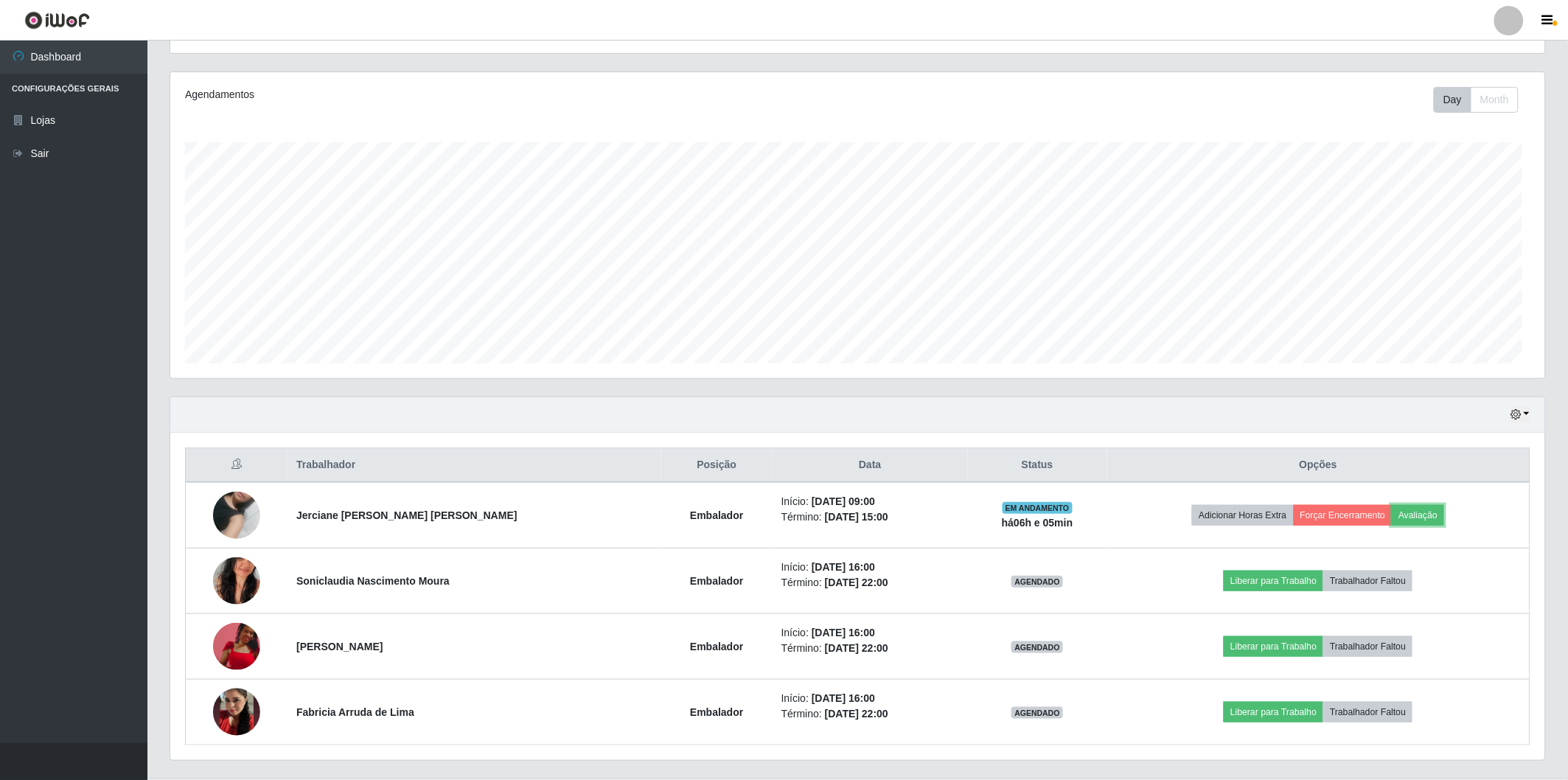
scroll to position [305, 1375]
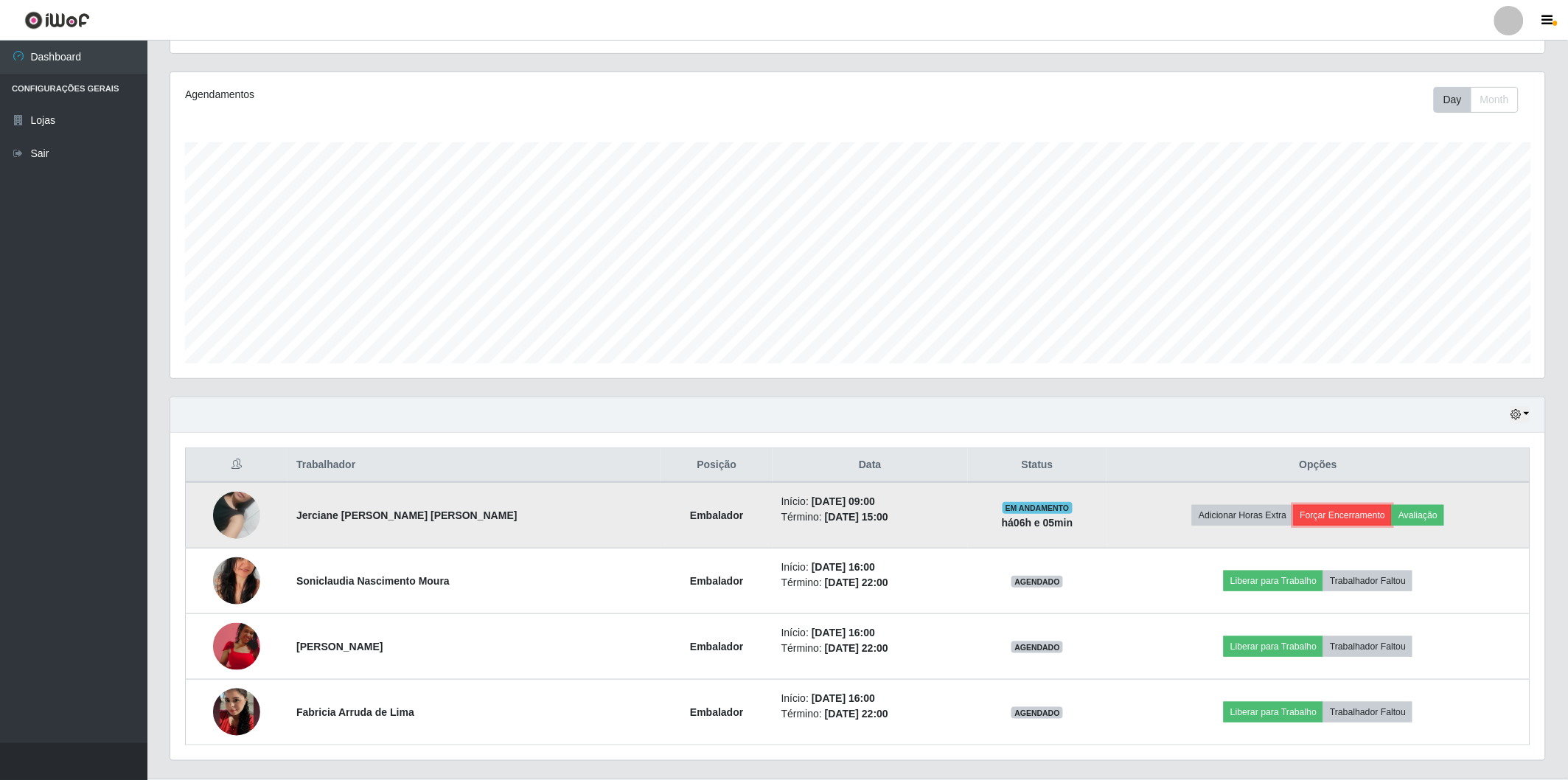
click at [1350, 513] on button "Forçar Encerramento" at bounding box center [1343, 514] width 98 height 21
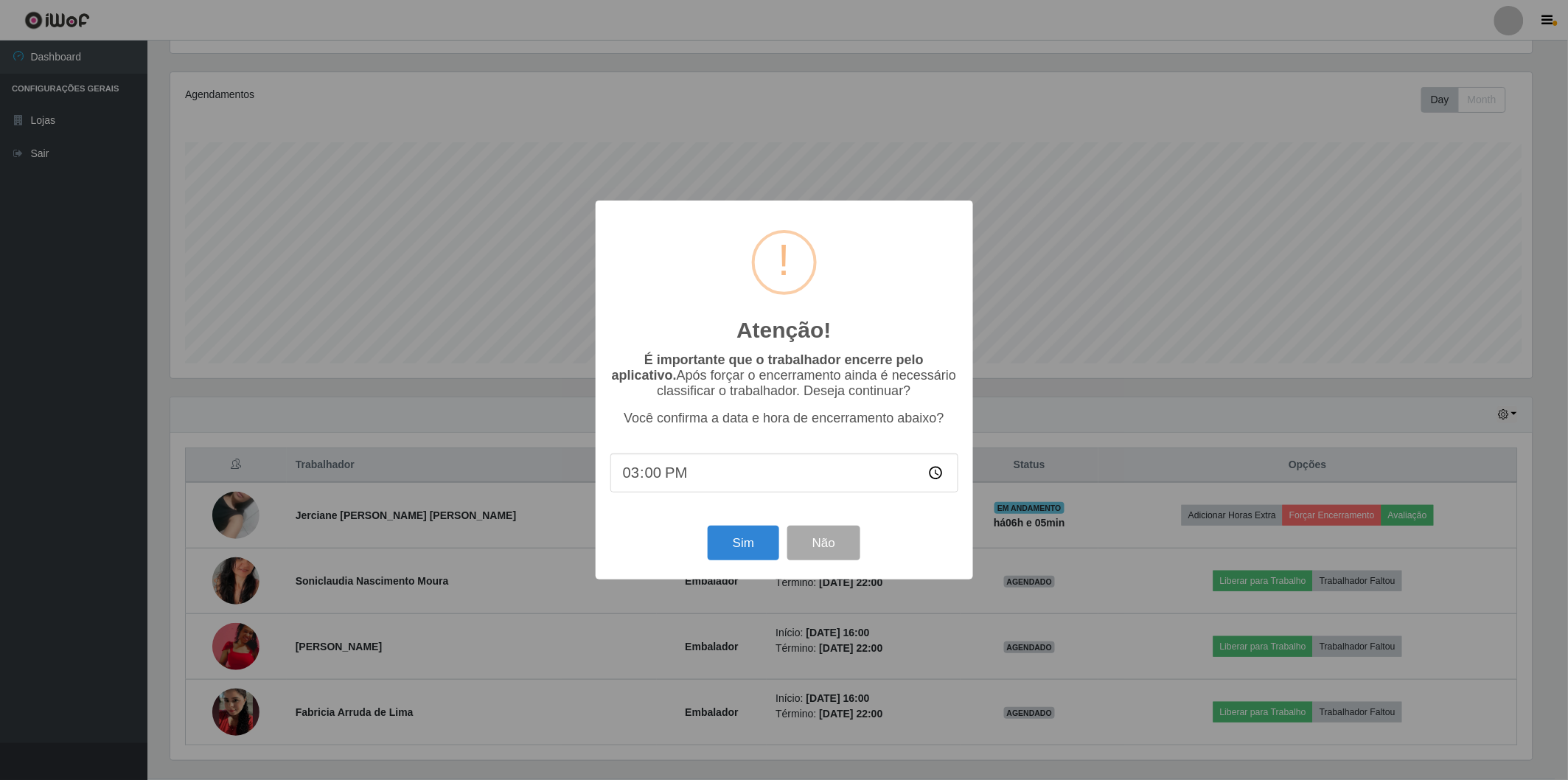
scroll to position [305, 1366]
click at [716, 544] on button "Sim" at bounding box center [746, 543] width 71 height 35
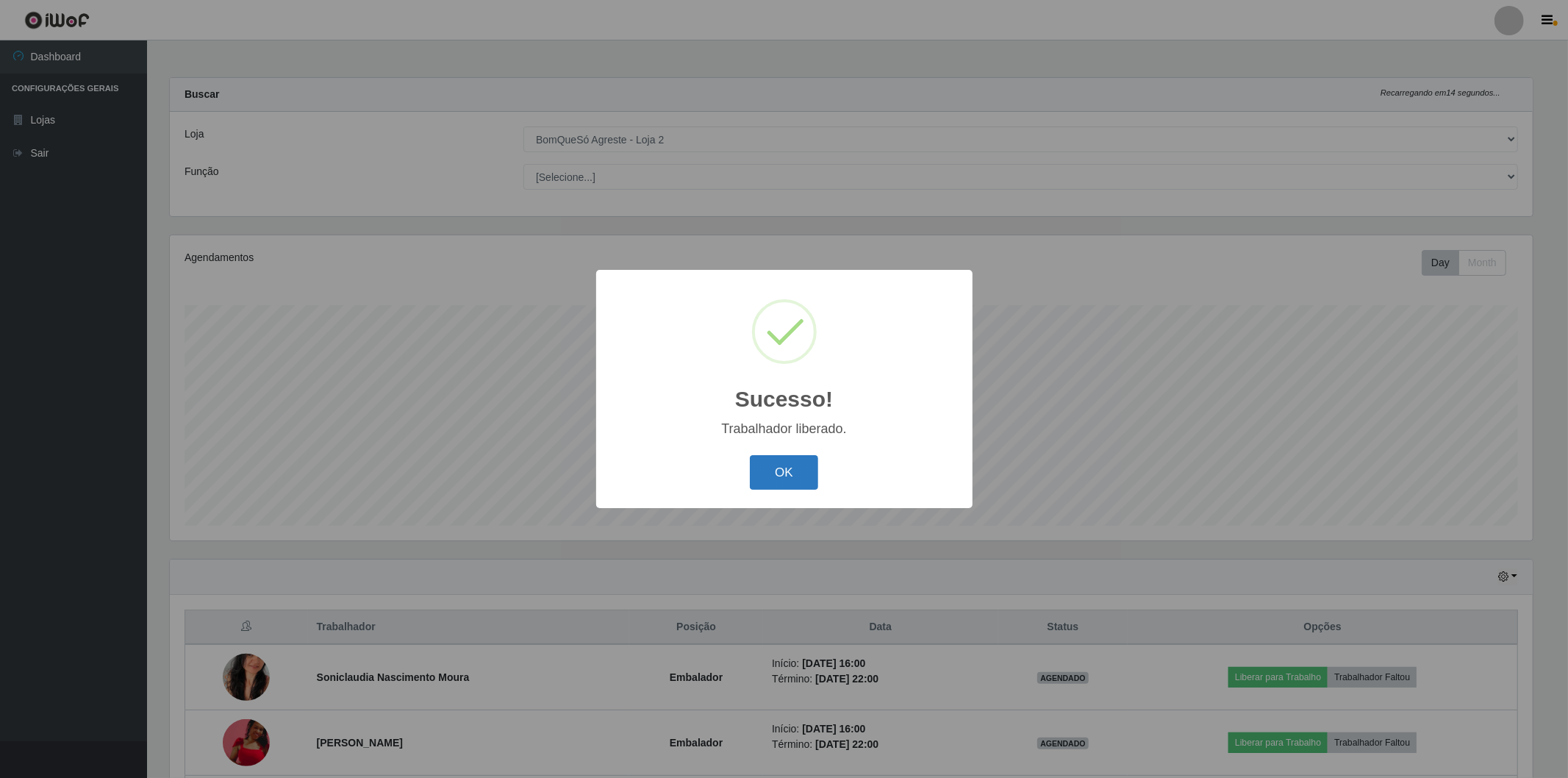
click at [756, 469] on button "OK" at bounding box center [784, 473] width 68 height 35
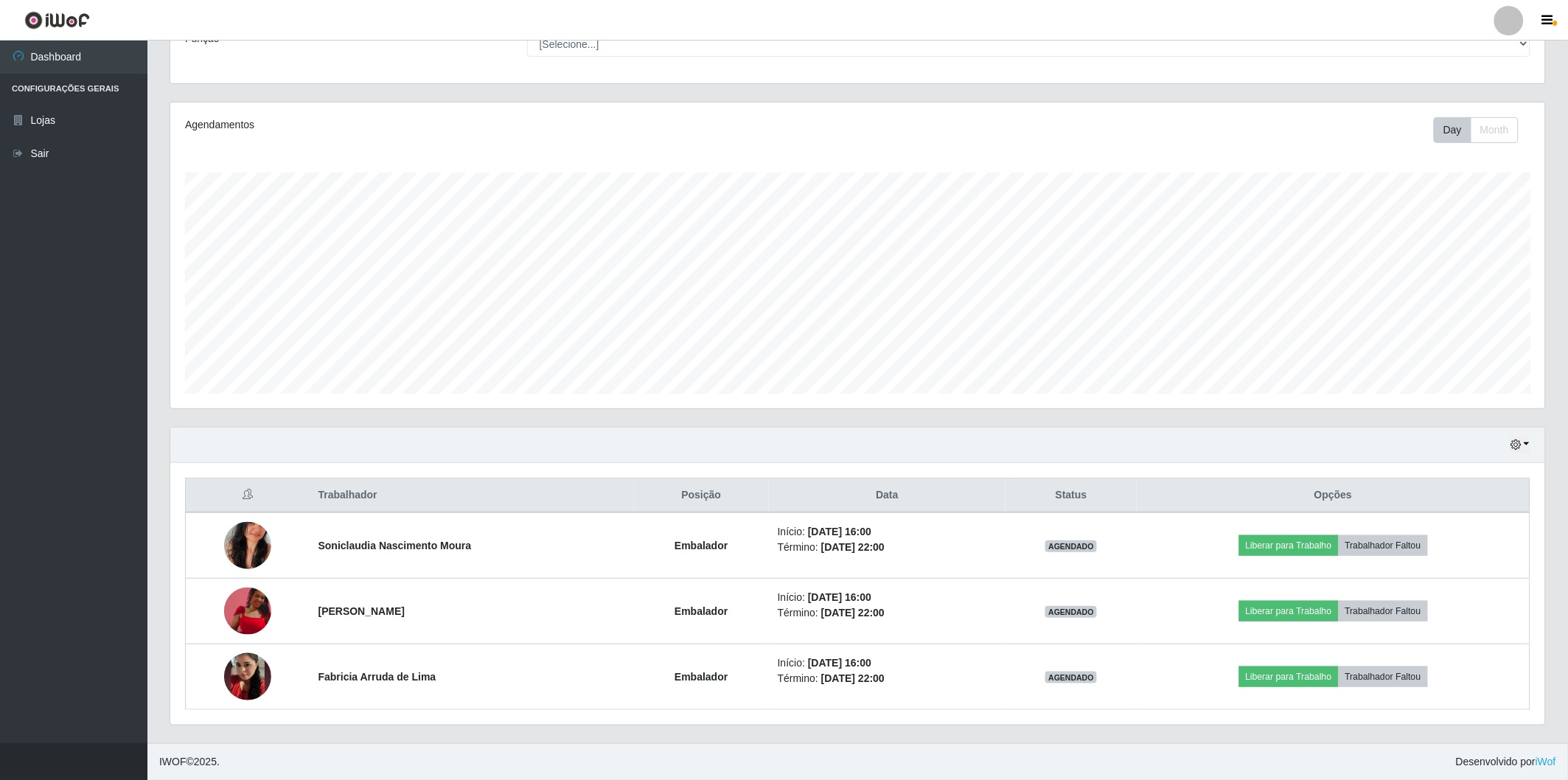
scroll to position [0, 0]
